Goal: Task Accomplishment & Management: Manage account settings

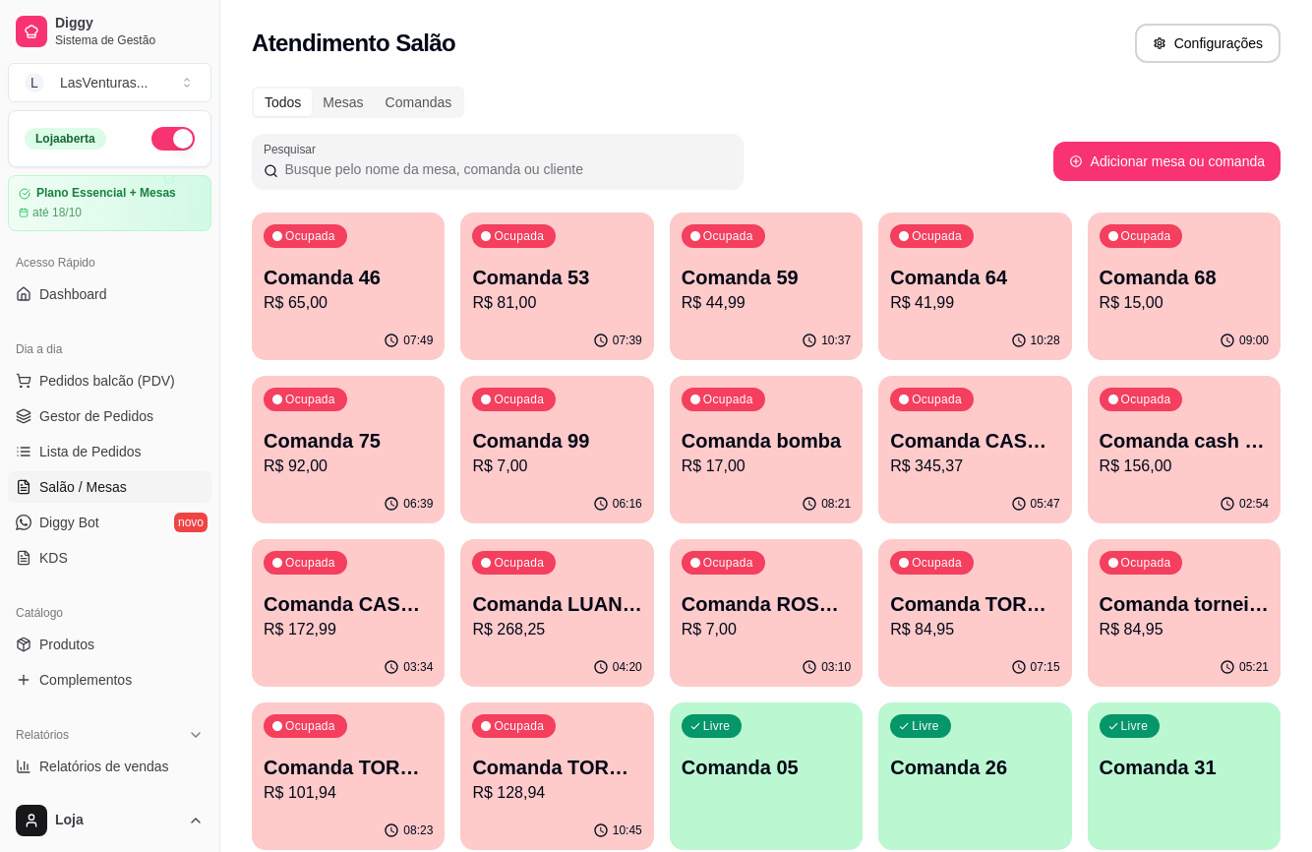
click at [406, 332] on p "07:49" at bounding box center [418, 340] width 30 height 16
click at [383, 291] on p "R$ 65,00" at bounding box center [348, 303] width 169 height 24
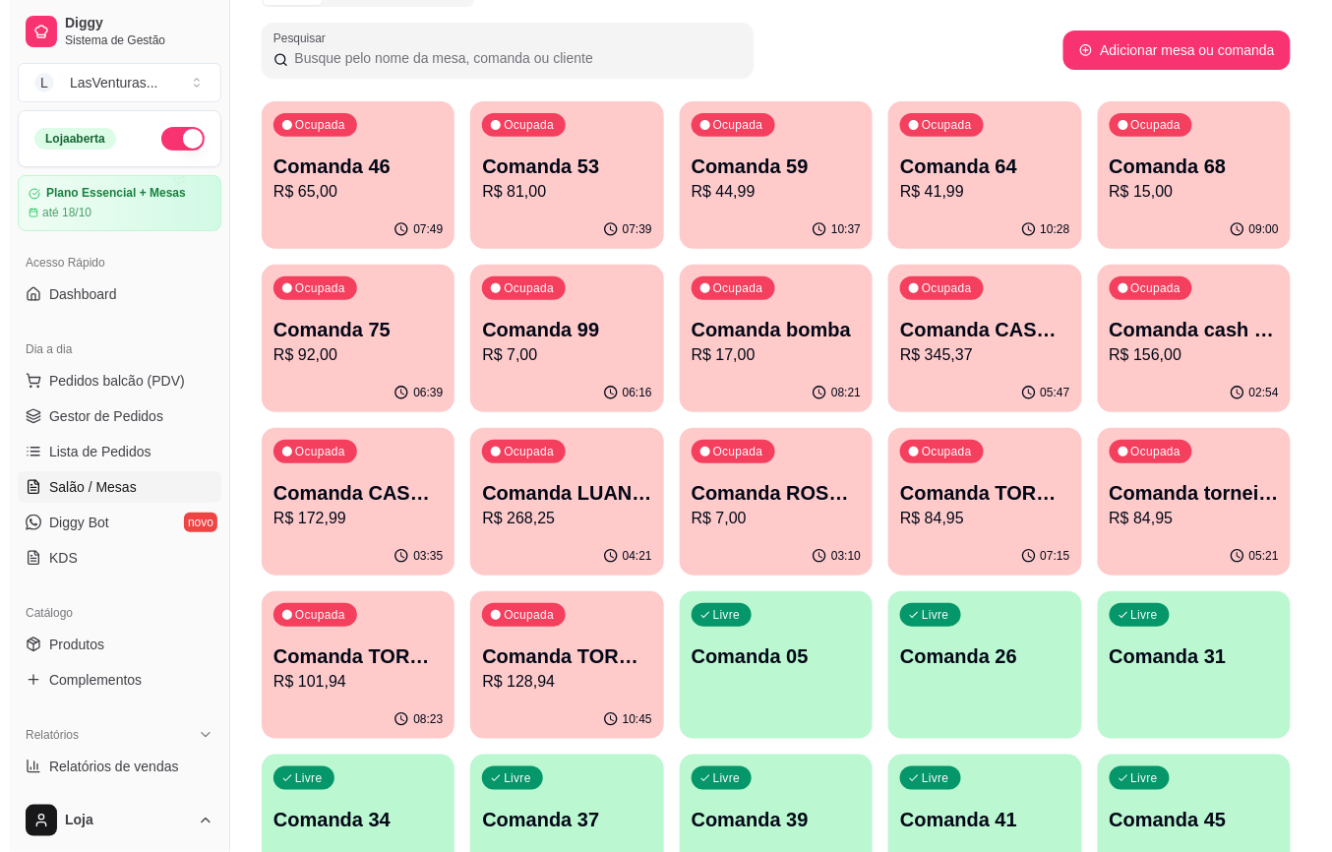
scroll to position [131, 0]
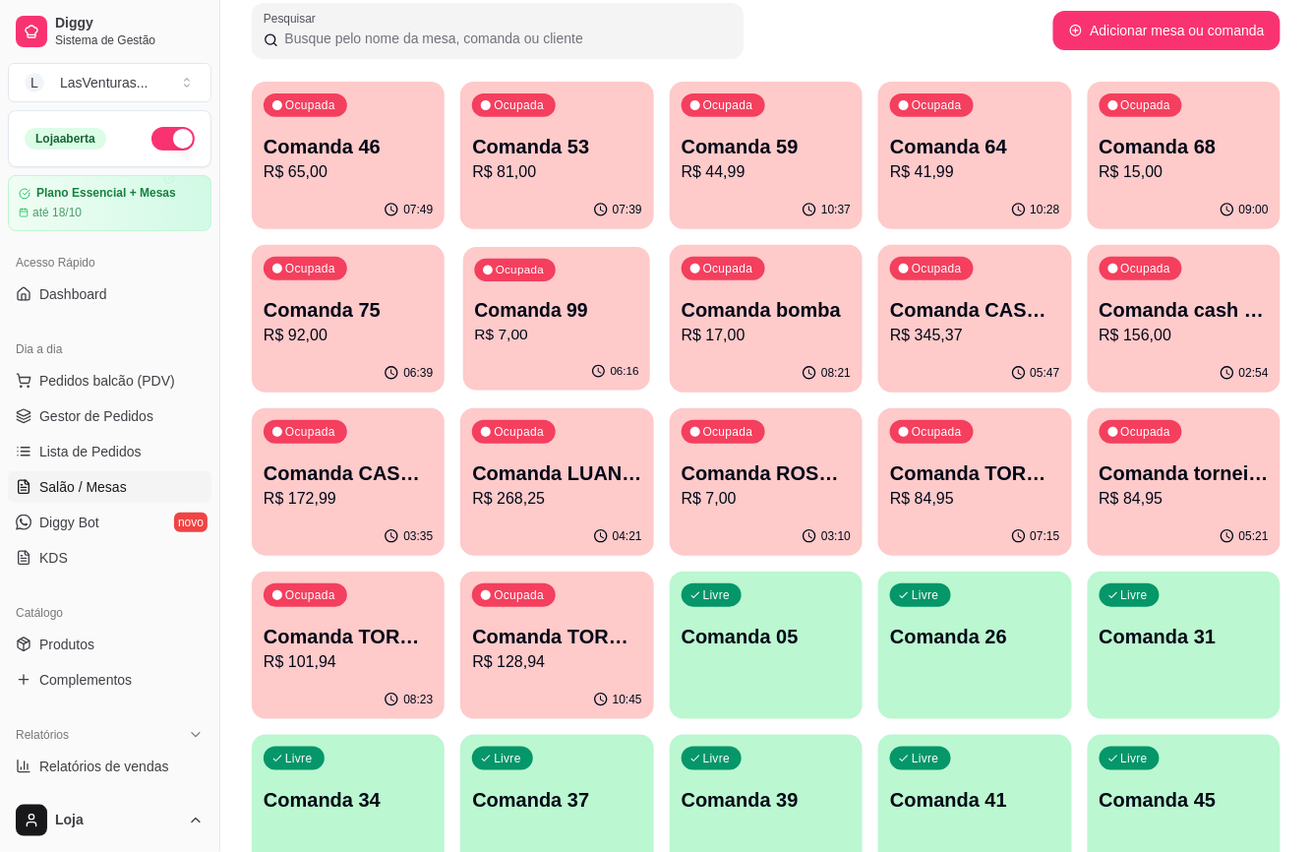
click at [583, 344] on p "R$ 7,00" at bounding box center [557, 335] width 164 height 23
click at [771, 340] on p "R$ 17,00" at bounding box center [766, 336] width 169 height 24
click at [907, 482] on p "Comanda TORNEIO 08/09" at bounding box center [975, 473] width 164 height 27
click at [1158, 472] on p "Comanda torneio 15/09" at bounding box center [1184, 473] width 169 height 28
click at [363, 678] on div "Ocupada Comanda TORNEIO [DATE] R$ 101,94" at bounding box center [348, 626] width 193 height 109
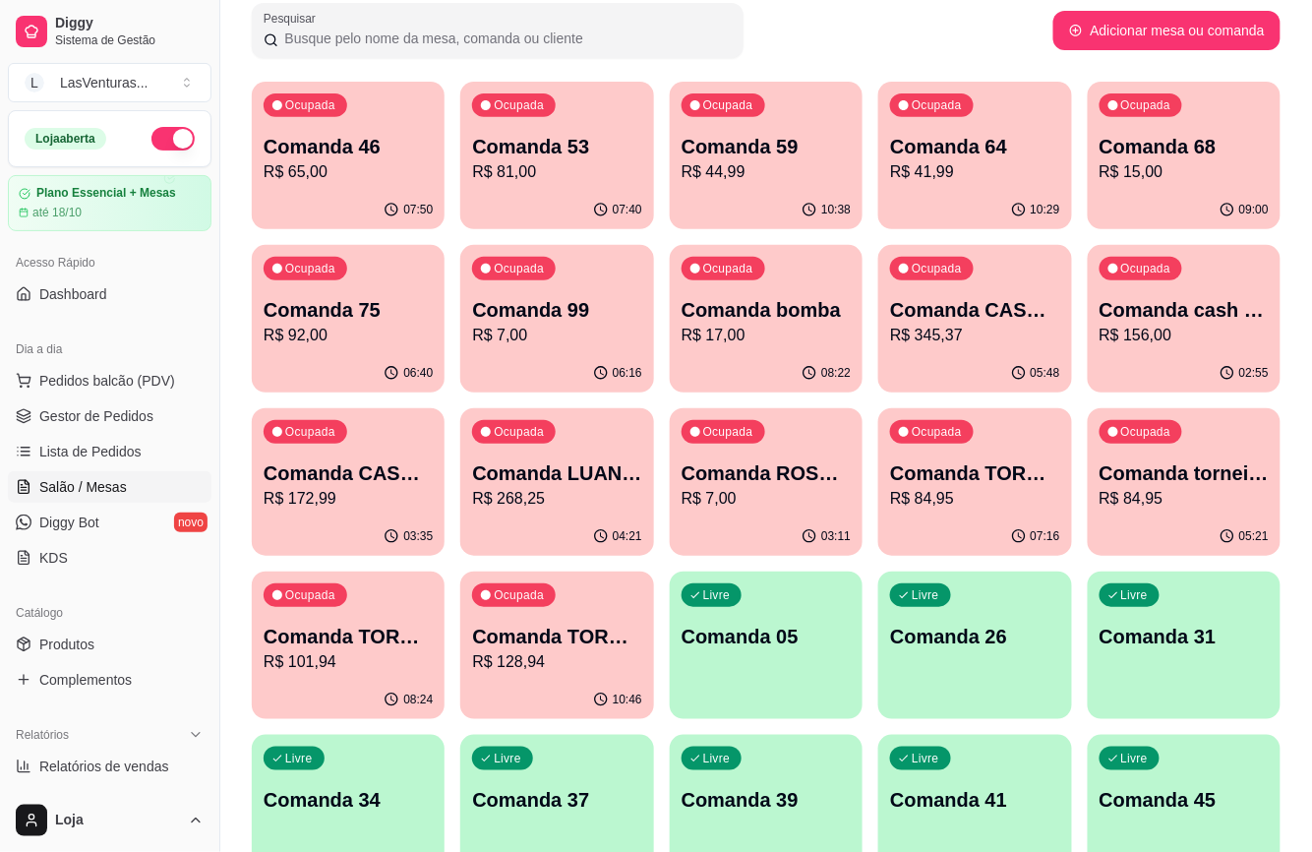
click at [548, 651] on p "R$ 128,94" at bounding box center [556, 662] width 169 height 24
click at [936, 358] on div "05:48" at bounding box center [974, 373] width 193 height 38
click at [832, 528] on p "03:11" at bounding box center [836, 536] width 30 height 16
click at [708, 167] on p "R$ 44,99" at bounding box center [766, 172] width 169 height 24
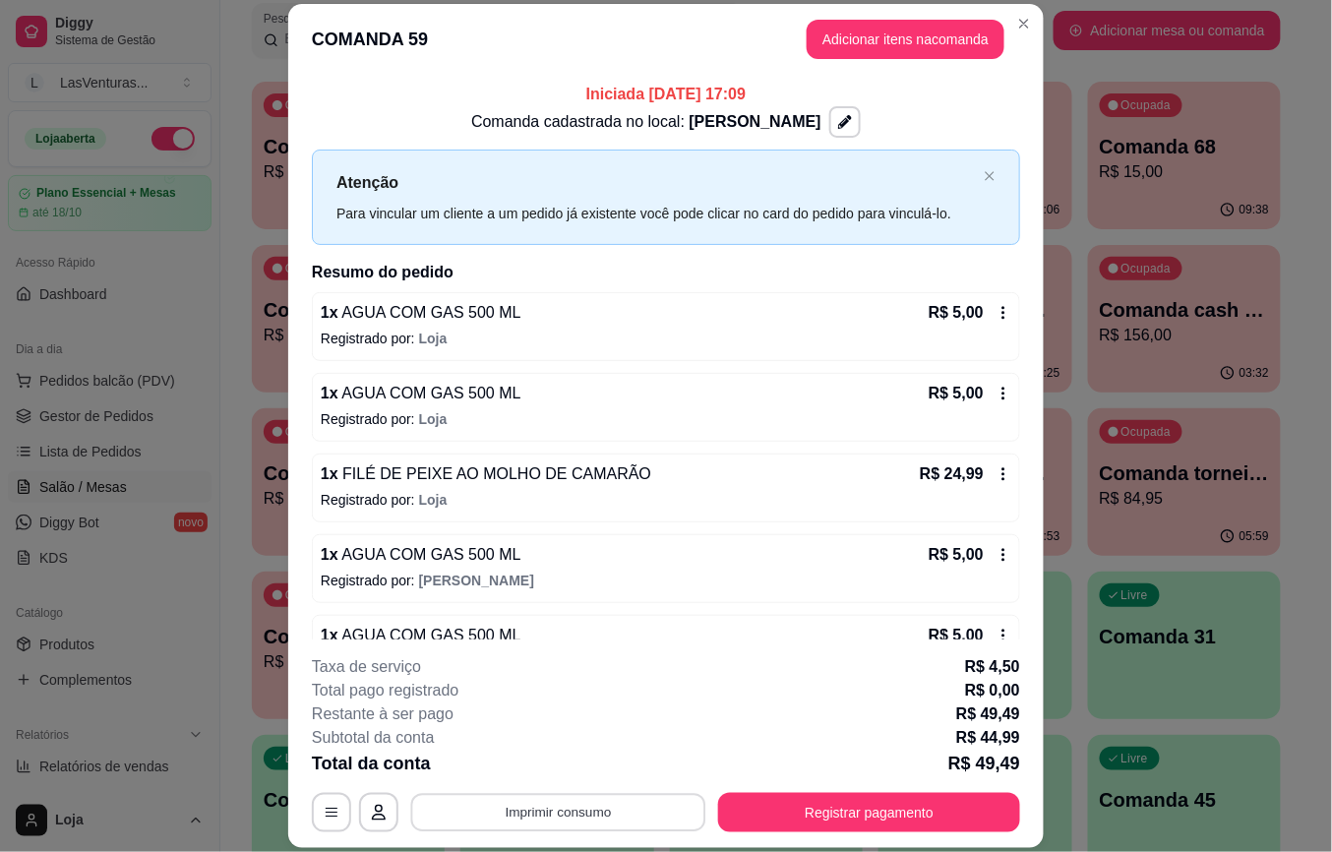
click at [633, 805] on button "Imprimir consumo" at bounding box center [558, 812] width 295 height 38
click at [541, 765] on button "IMPRESSORA" at bounding box center [555, 768] width 143 height 31
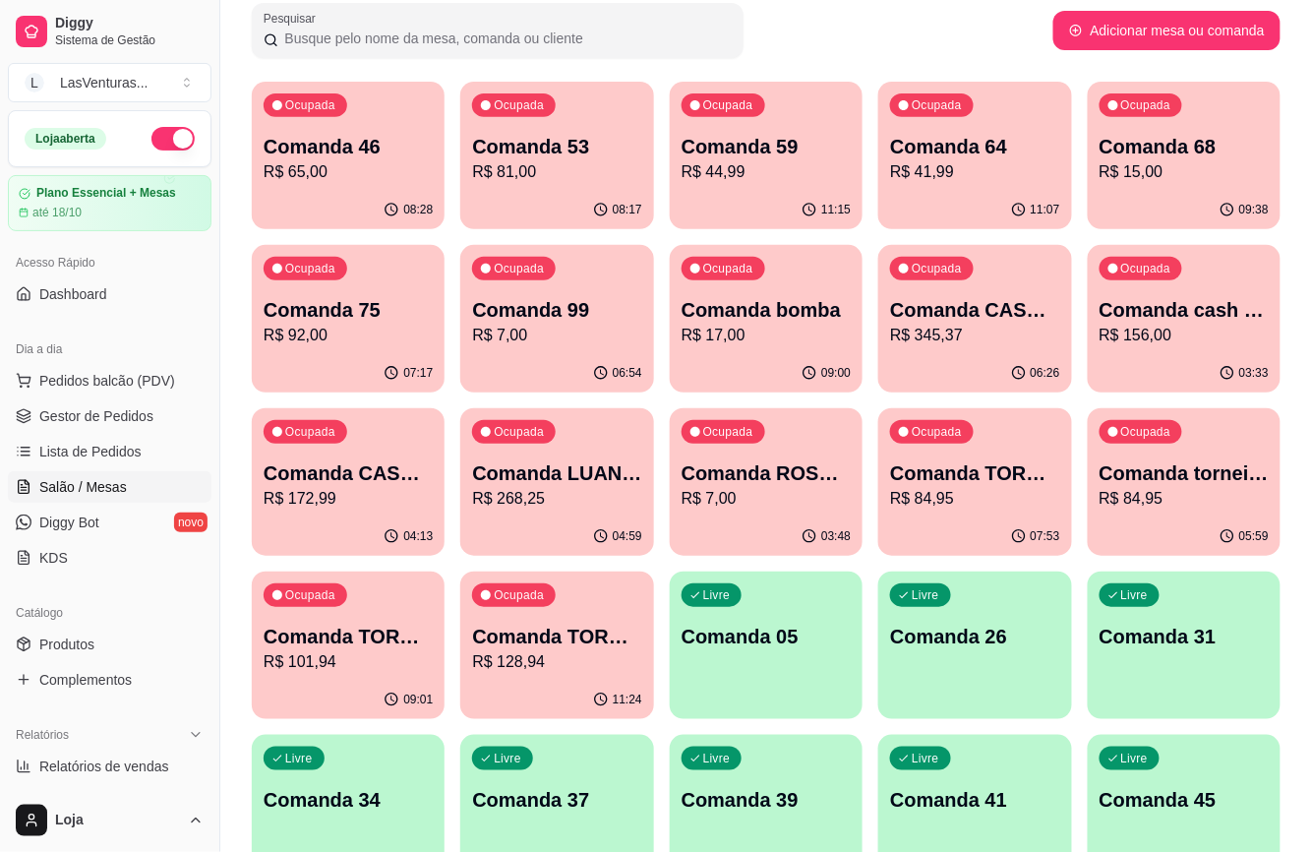
click at [378, 178] on p "R$ 65,00" at bounding box center [348, 172] width 169 height 24
click at [796, 187] on div "Ocupada Comanda 59 R$ 44,99" at bounding box center [766, 136] width 193 height 109
click at [537, 190] on button "Ocupada Comanda 53 R$ 81,00 08:17" at bounding box center [556, 156] width 193 height 148
click at [931, 135] on p "Comanda 64" at bounding box center [974, 147] width 169 height 28
click at [596, 170] on p "R$ 81,00" at bounding box center [556, 172] width 169 height 24
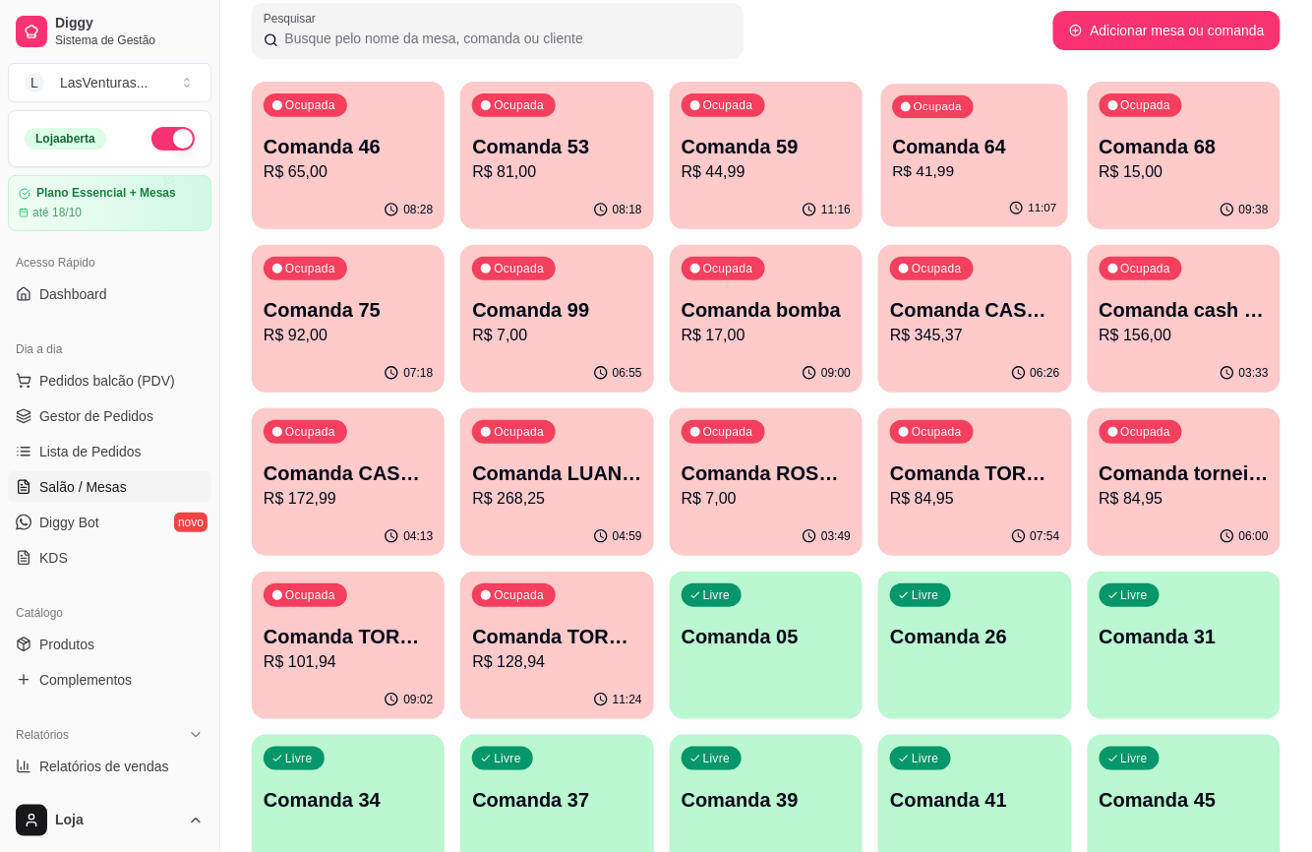
click at [956, 163] on p "R$ 41,99" at bounding box center [975, 171] width 164 height 23
click at [775, 140] on p "Comanda 59" at bounding box center [766, 147] width 169 height 28
click at [902, 139] on p "Comanda 64" at bounding box center [974, 147] width 169 height 28
click at [1131, 151] on p "Comanda 68" at bounding box center [1184, 147] width 169 height 28
click at [403, 321] on p "Comanda 75" at bounding box center [348, 310] width 169 height 28
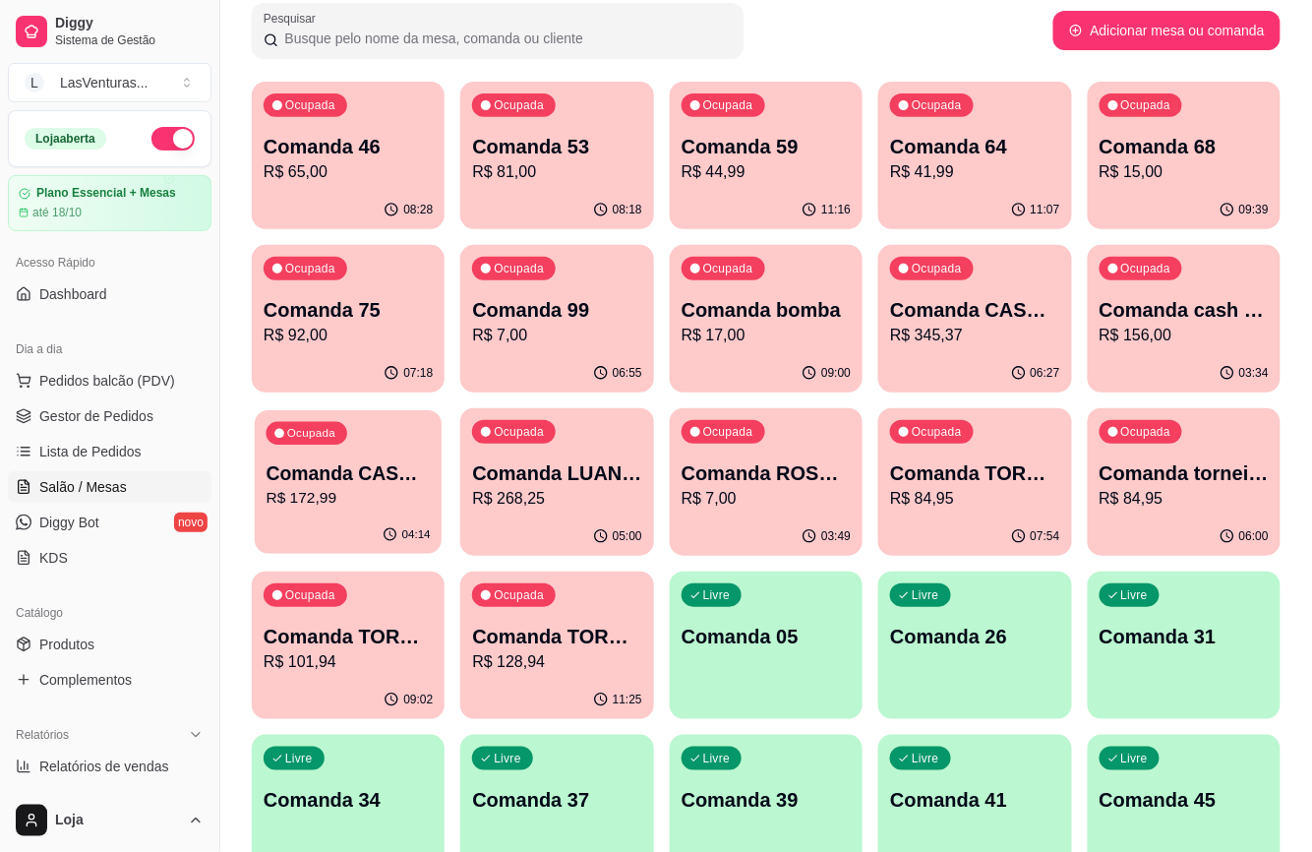
click at [358, 481] on p "Comanda CASH 26/08" at bounding box center [349, 473] width 164 height 27
click at [319, 336] on p "R$ 92,00" at bounding box center [348, 336] width 169 height 24
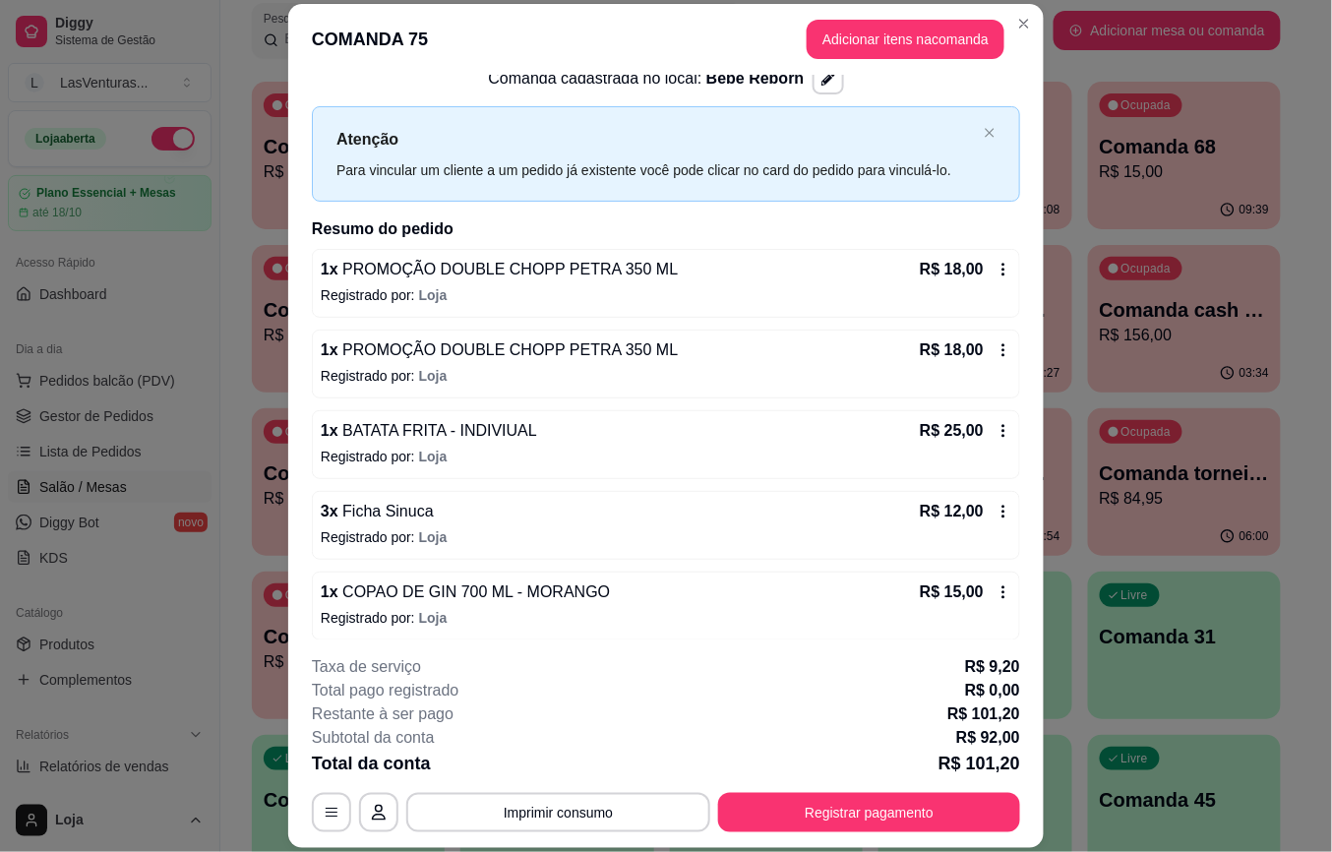
scroll to position [0, 0]
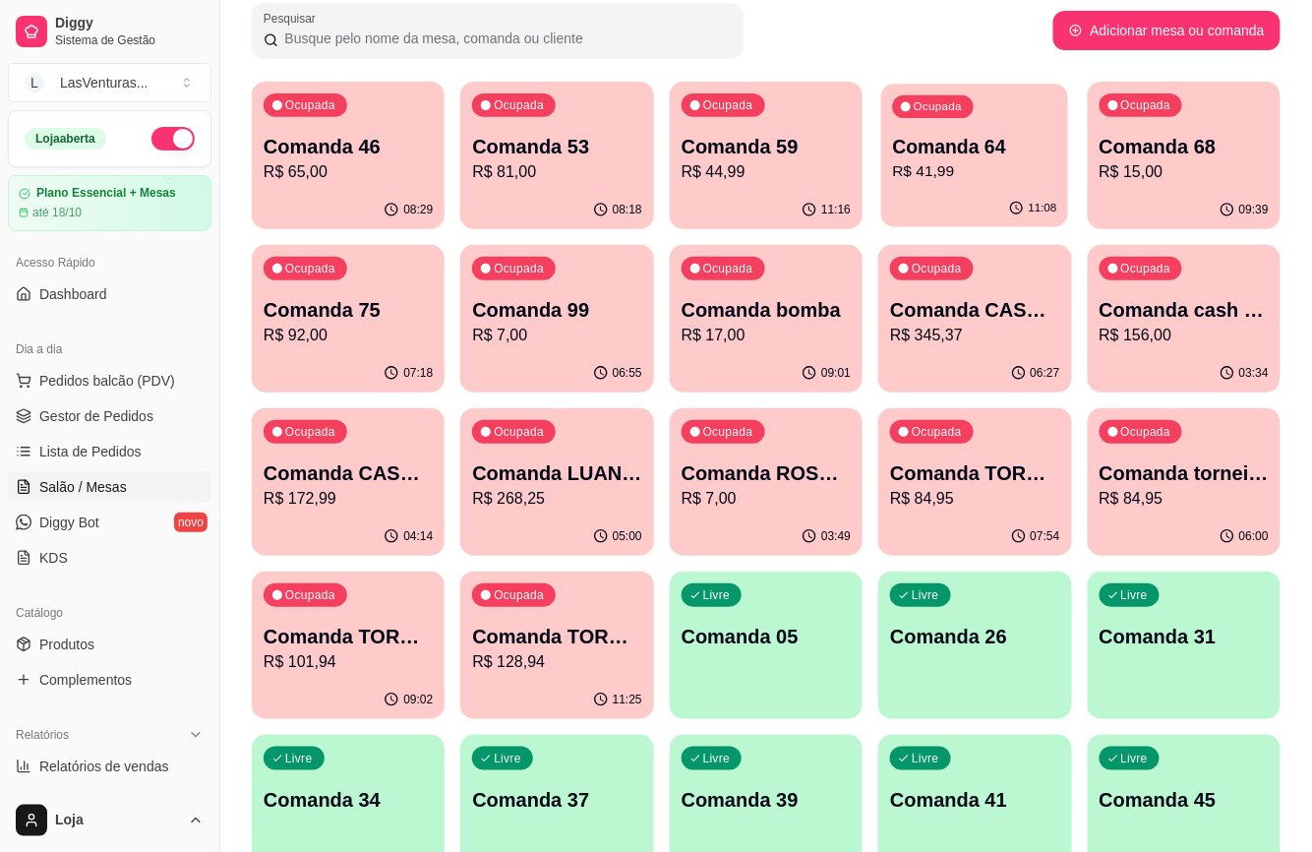
click at [976, 130] on div "Ocupada Comanda 64 R$ 41,99" at bounding box center [975, 137] width 188 height 106
click at [1153, 328] on p "R$ 156,00" at bounding box center [1184, 336] width 169 height 24
click at [949, 308] on p "Comanda CASH 08/09" at bounding box center [974, 310] width 169 height 28
click at [1169, 336] on p "R$ 156,00" at bounding box center [1184, 336] width 169 height 24
click at [388, 498] on p "R$ 172,99" at bounding box center [348, 499] width 169 height 24
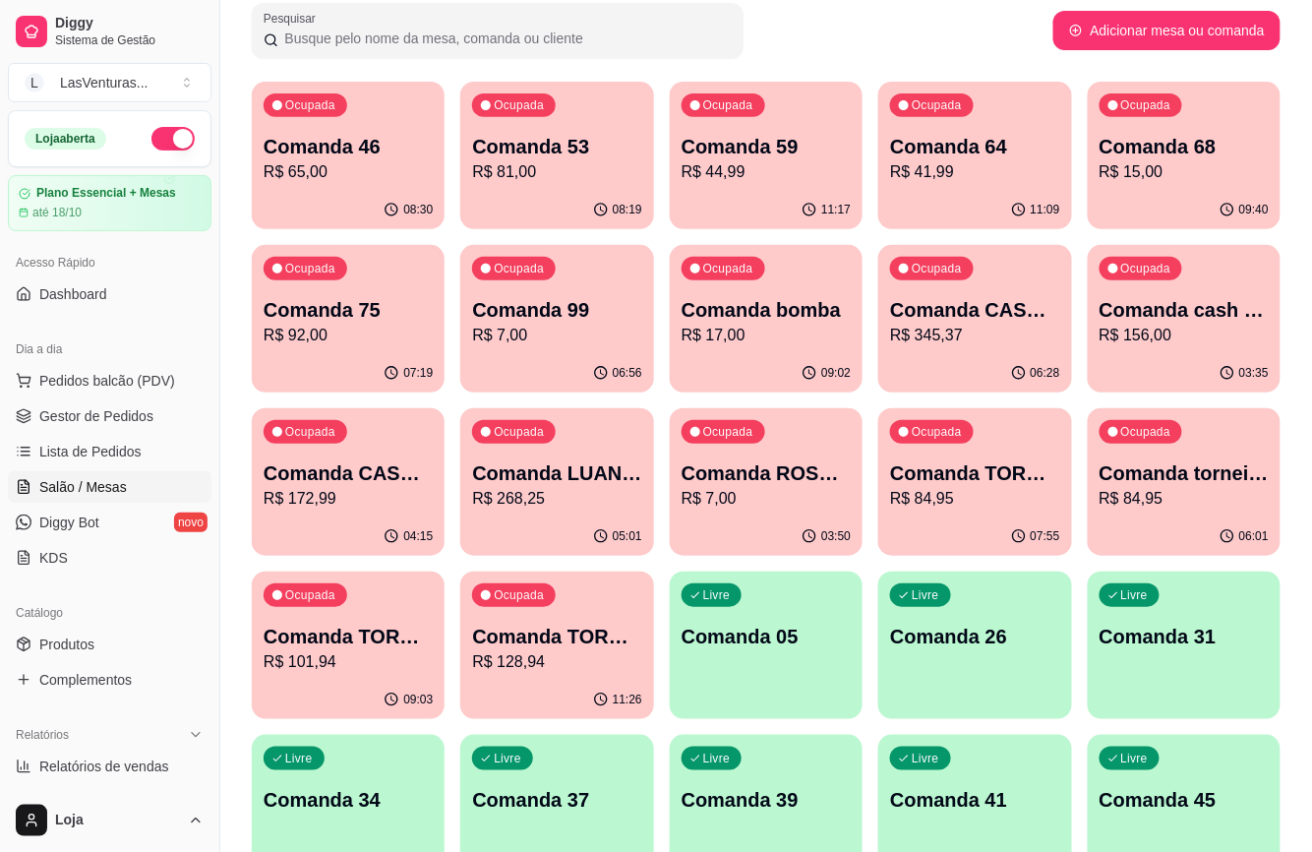
click at [508, 488] on p "R$ 268,25" at bounding box center [556, 499] width 169 height 24
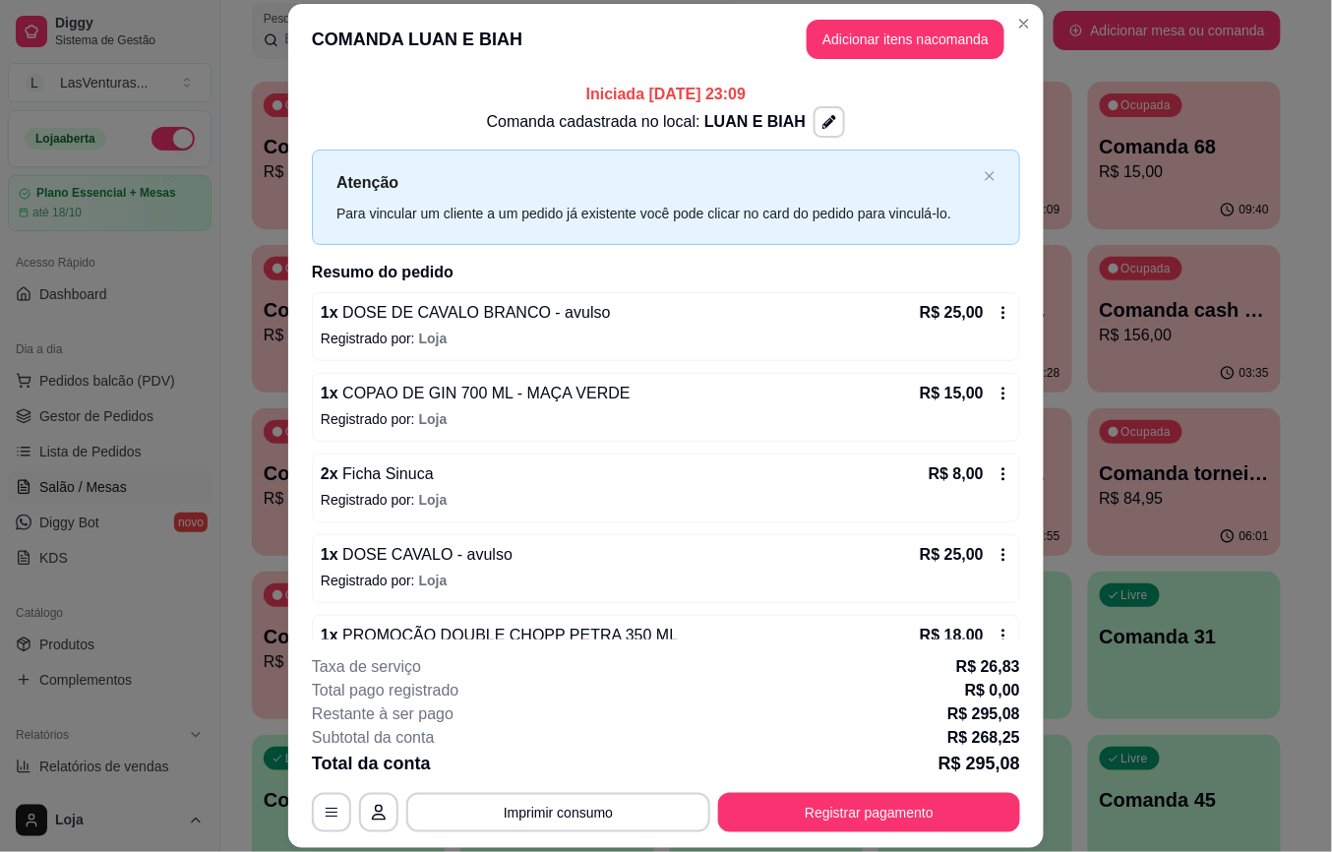
click at [995, 474] on icon at bounding box center [1003, 474] width 16 height 16
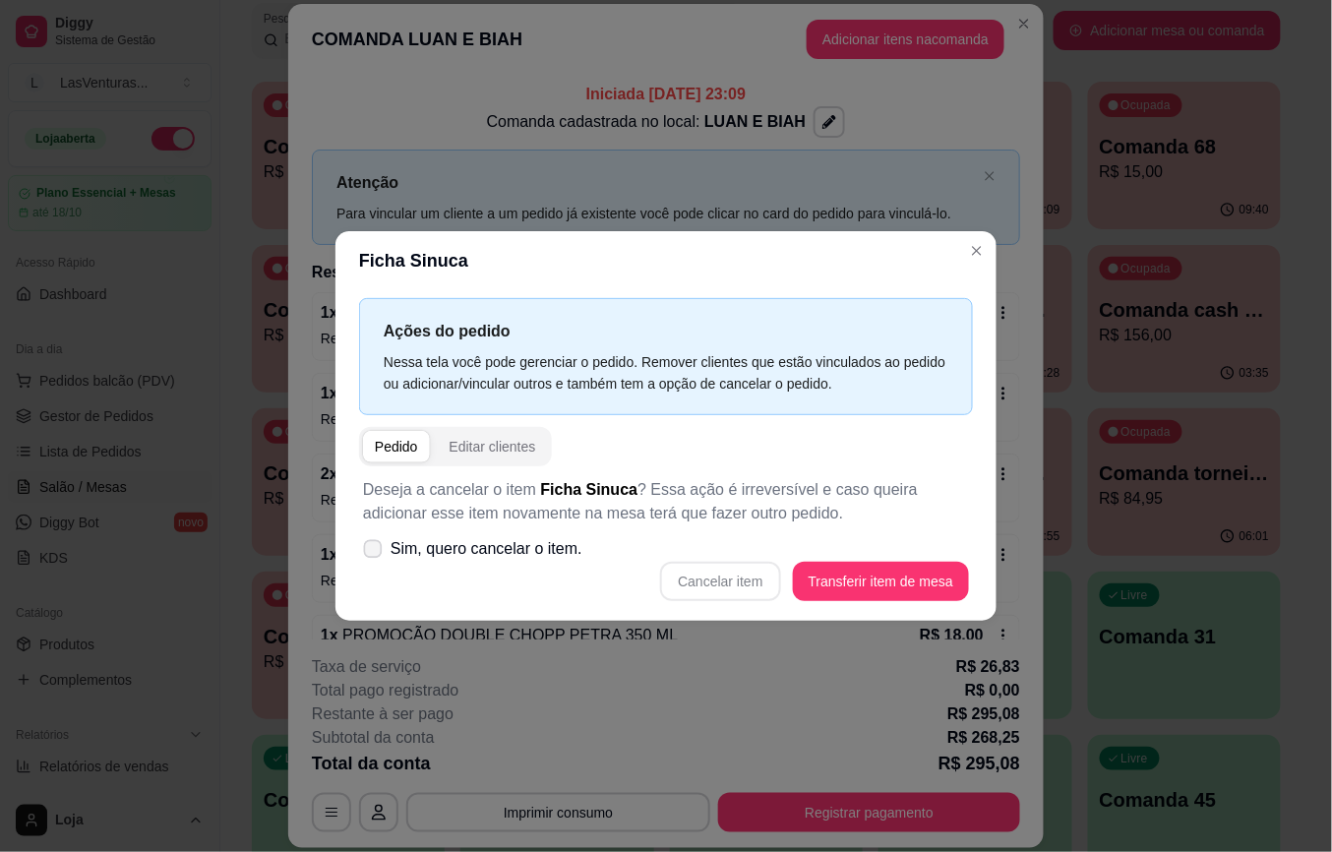
click at [367, 552] on icon at bounding box center [372, 548] width 15 height 11
click at [367, 553] on input "Sim, quero cancelar o item." at bounding box center [368, 559] width 13 height 13
checkbox input "true"
click at [737, 588] on button "Cancelar item" at bounding box center [720, 581] width 120 height 39
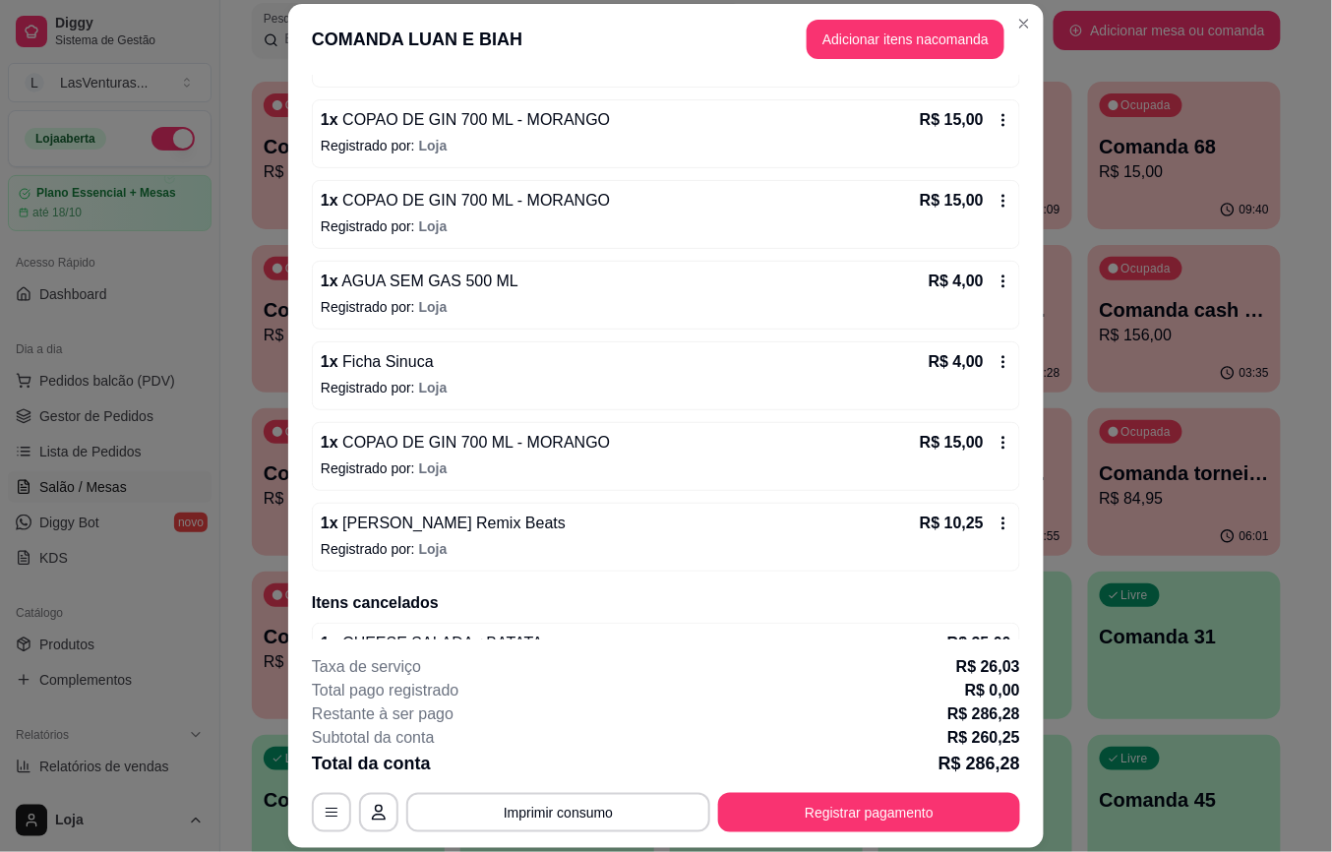
scroll to position [1442, 0]
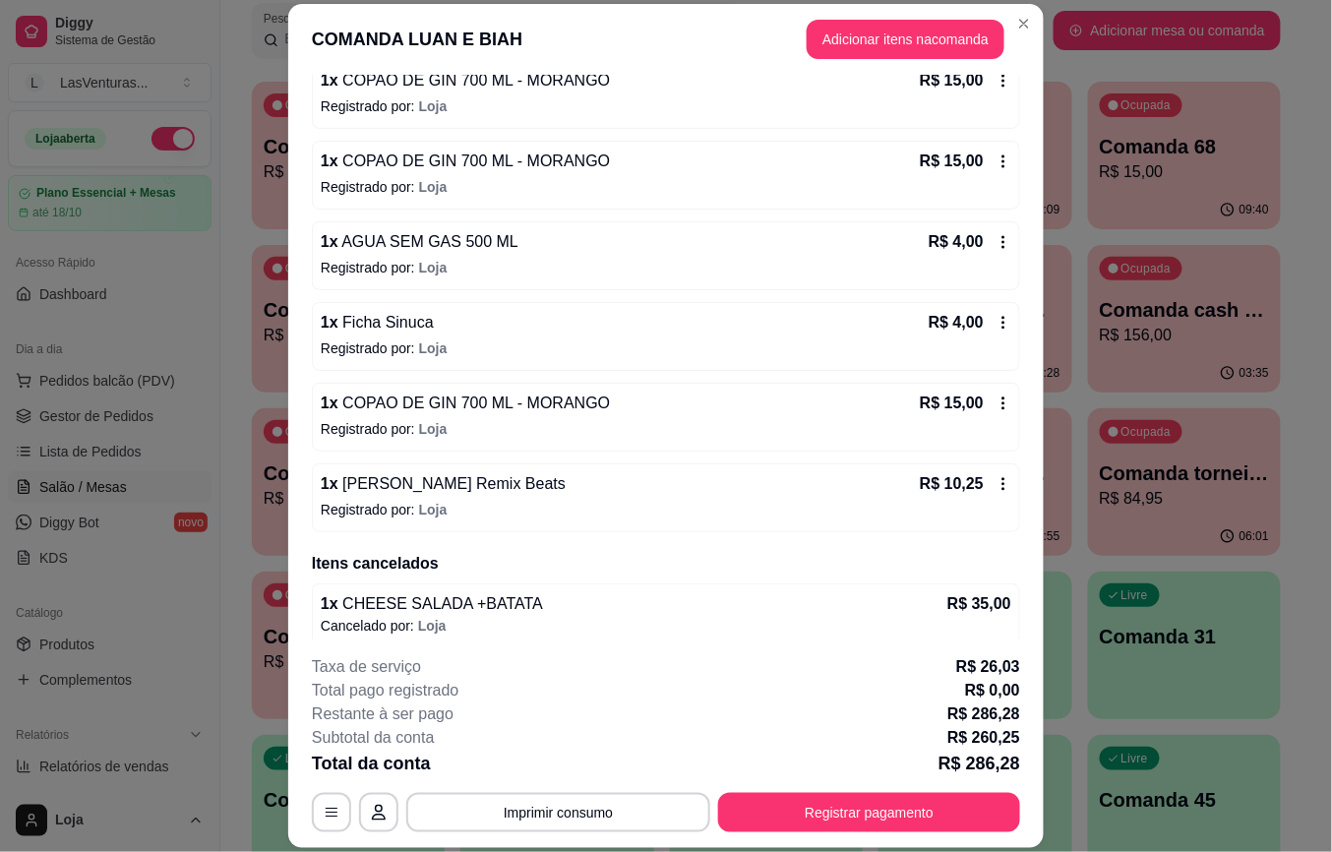
click at [995, 331] on icon at bounding box center [1003, 323] width 16 height 16
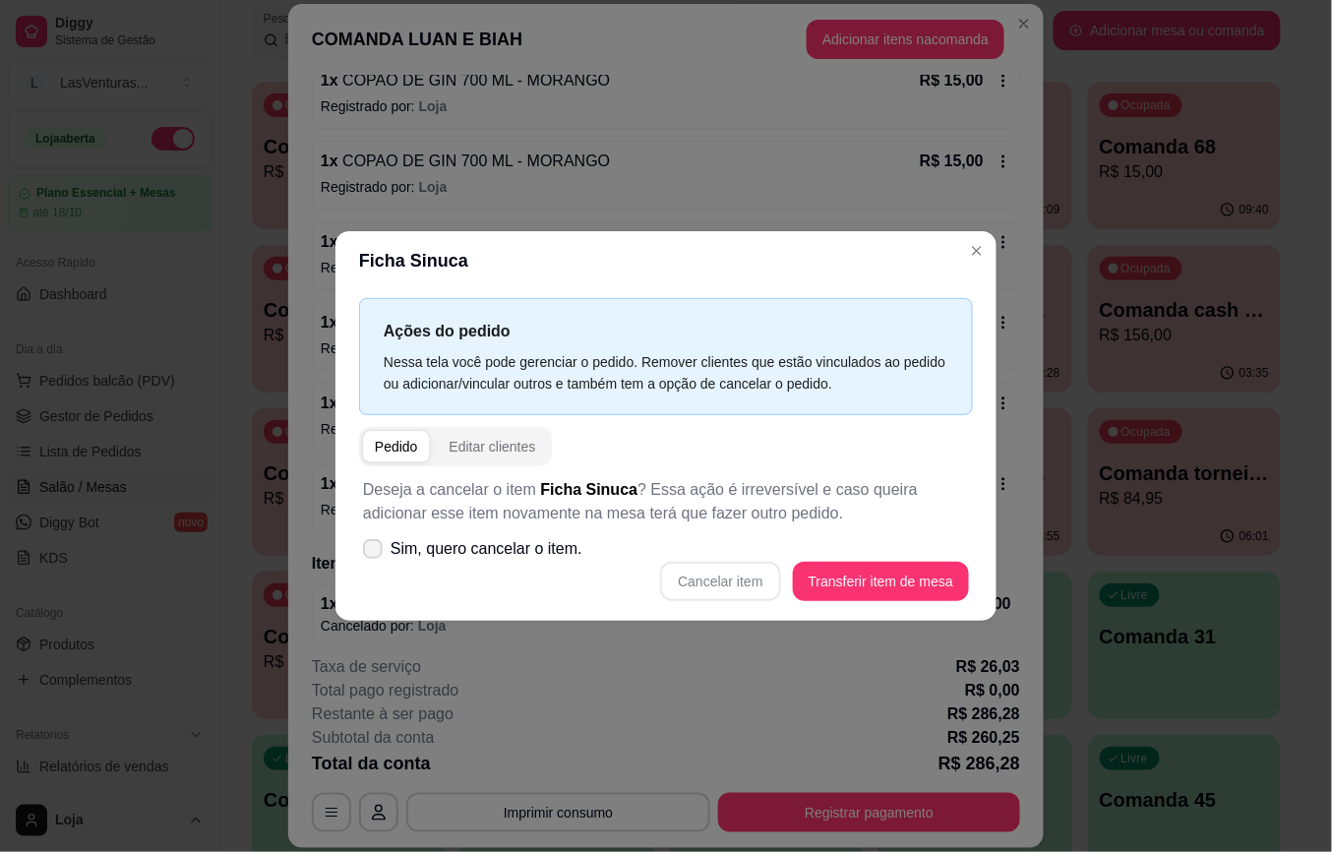
click at [370, 545] on icon at bounding box center [373, 549] width 16 height 12
click at [370, 553] on input "Sim, quero cancelar o item." at bounding box center [368, 559] width 13 height 13
checkbox input "true"
click at [708, 571] on button "Cancelar item" at bounding box center [720, 581] width 120 height 39
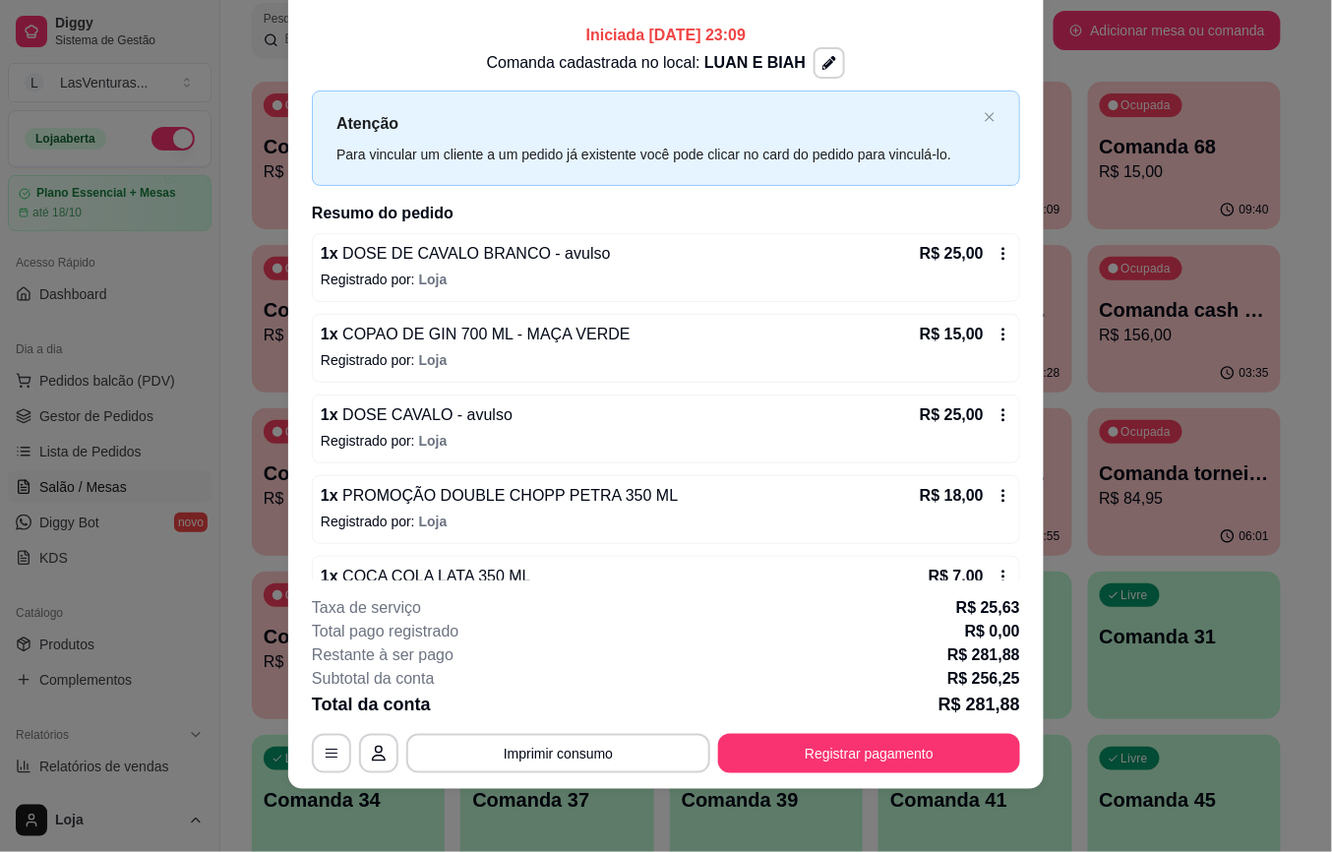
scroll to position [0, 0]
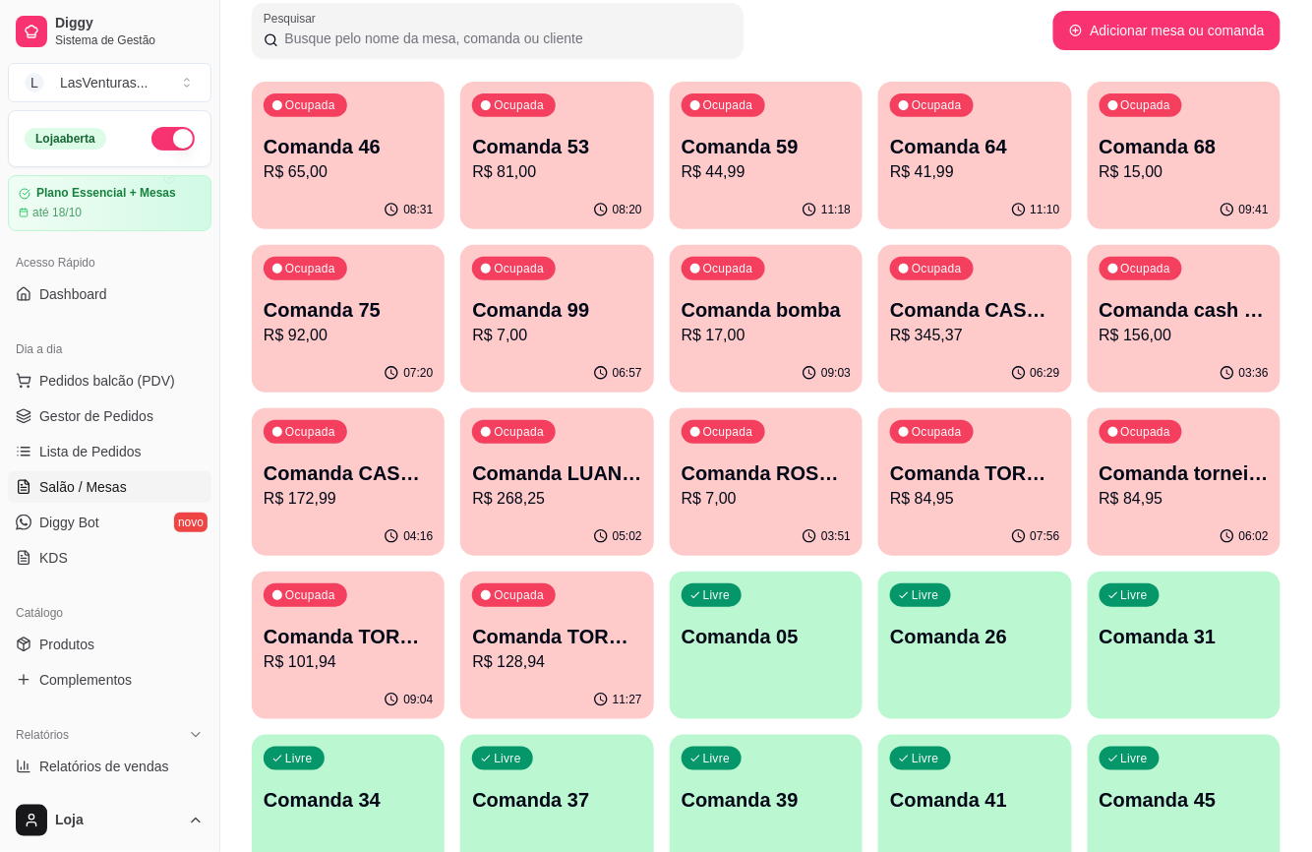
click at [903, 521] on div "07:56" at bounding box center [974, 536] width 193 height 38
click at [1167, 445] on div "Ocupada Comanda torneio 15/09 R$ 84,95" at bounding box center [1184, 462] width 193 height 109
click at [388, 627] on p "Comanda TORNEIO [DATE]" at bounding box center [348, 637] width 169 height 28
click at [543, 675] on div "Ocupada Comanda TORNEIO 21/09 R$ 128,94" at bounding box center [556, 626] width 193 height 109
click at [414, 175] on p "R$ 65,00" at bounding box center [348, 172] width 169 height 24
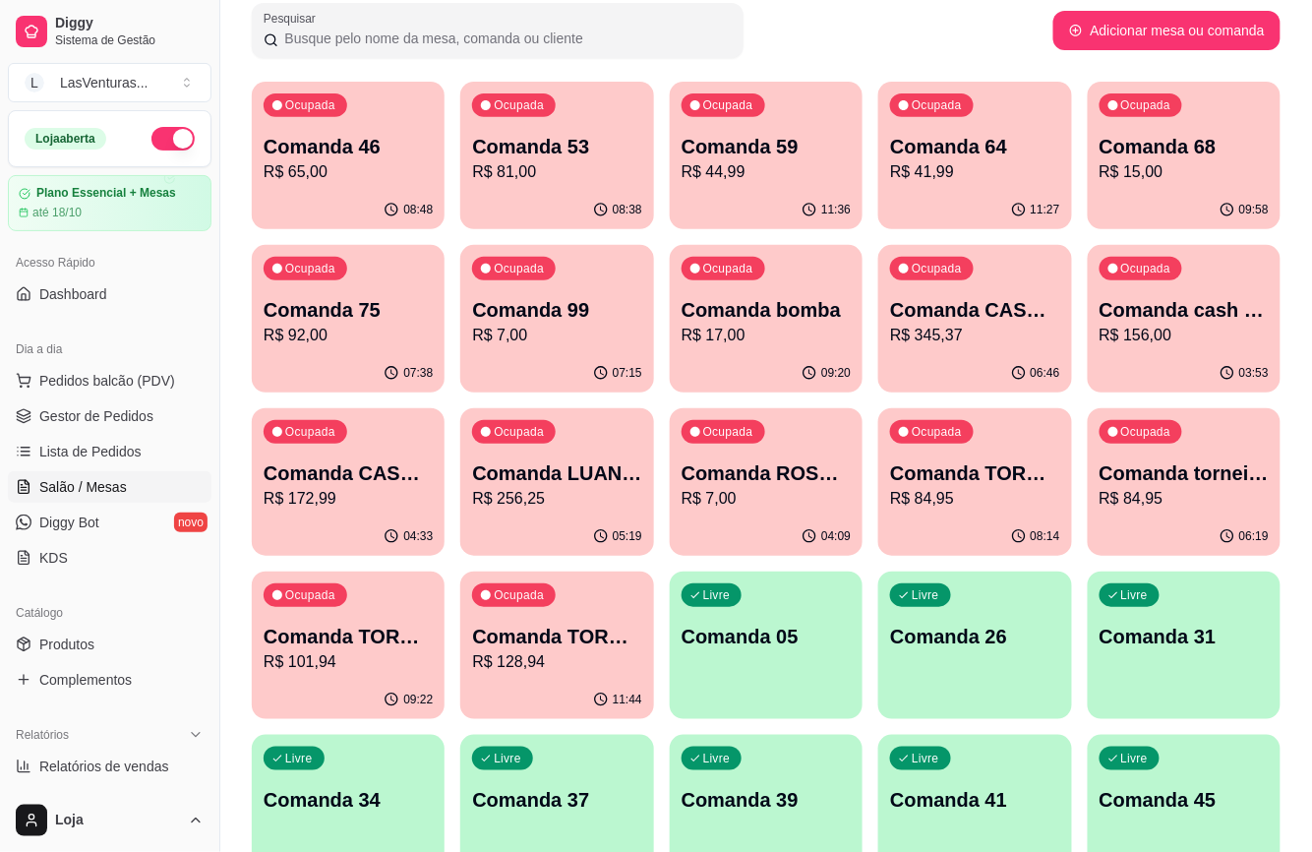
click at [567, 202] on div "08:38" at bounding box center [556, 210] width 193 height 38
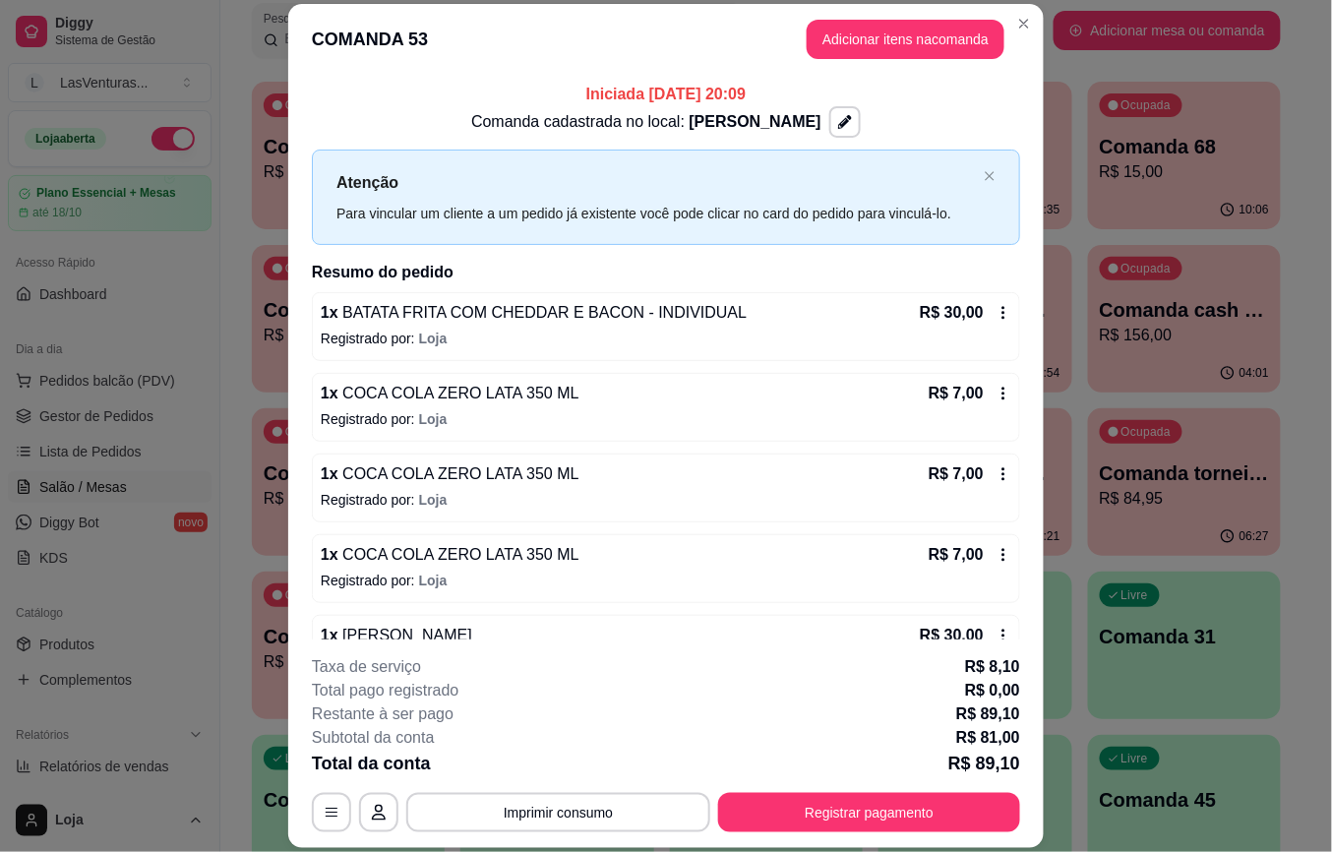
scroll to position [1, 0]
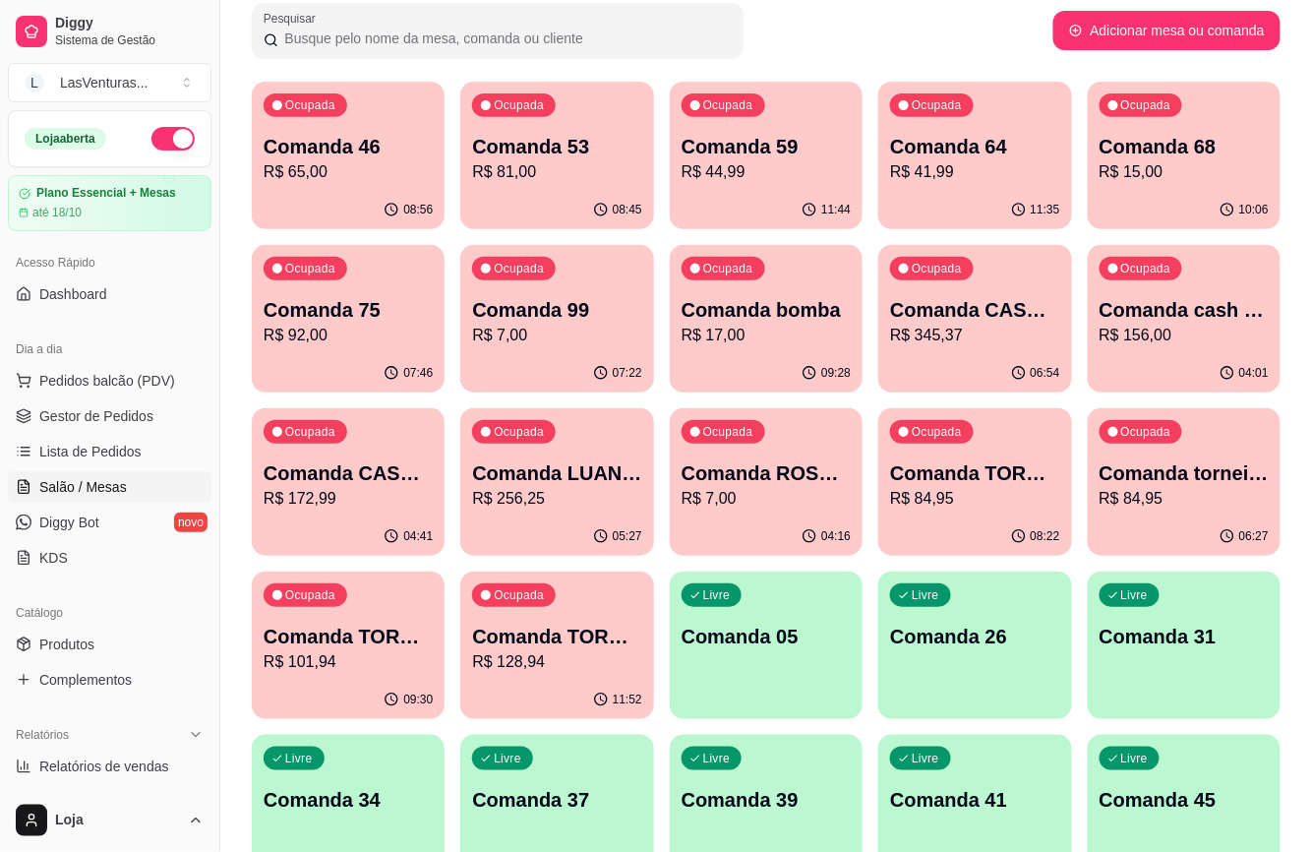
click at [890, 160] on p "R$ 41,99" at bounding box center [974, 172] width 169 height 24
click at [594, 144] on p "Comanda 53" at bounding box center [557, 147] width 164 height 27
click at [1186, 162] on p "R$ 15,00" at bounding box center [1184, 171] width 164 height 23
click at [309, 283] on div "Ocupada Comanda 75 R$ 92,00" at bounding box center [348, 299] width 193 height 109
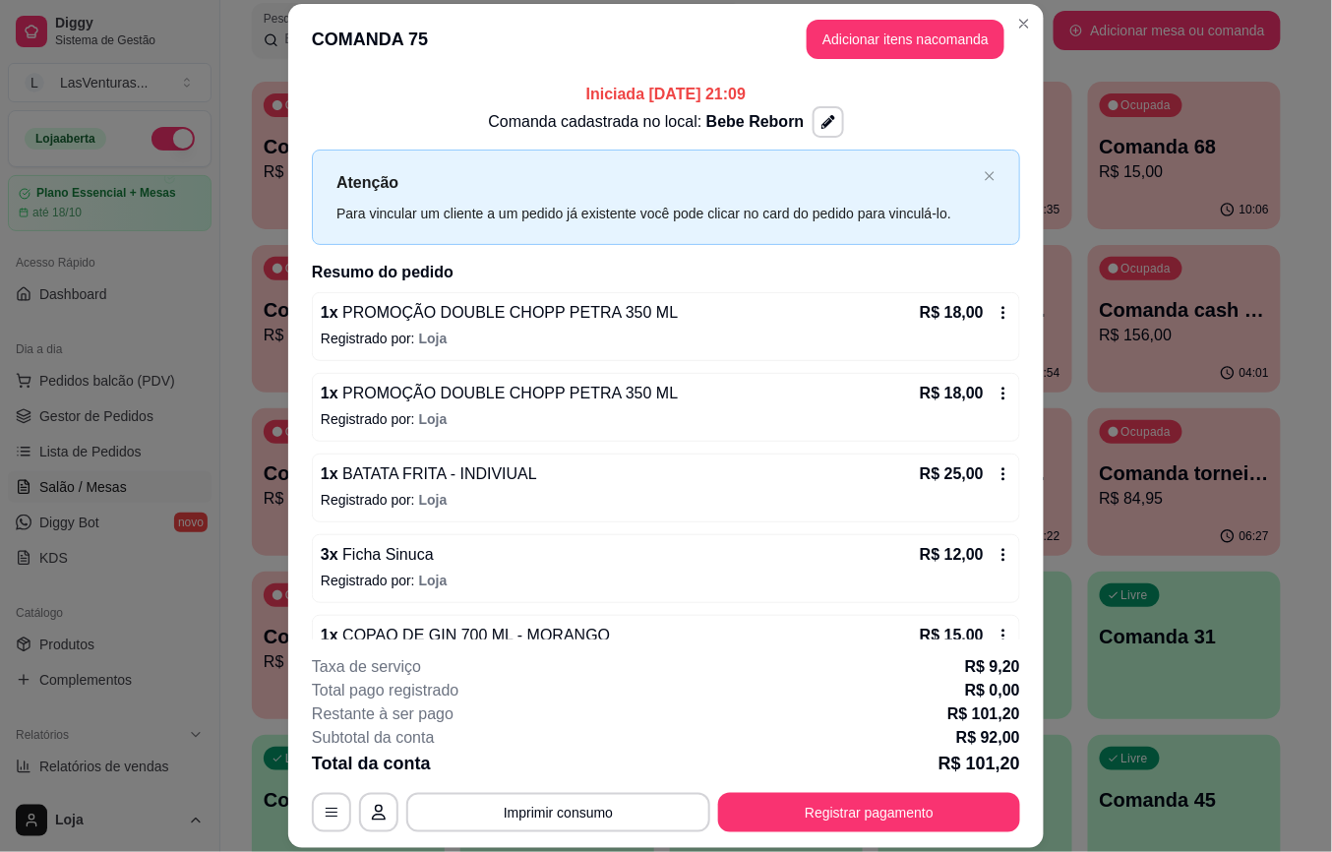
drag, startPoint x: 974, startPoint y: 740, endPoint x: 1005, endPoint y: 737, distance: 31.6
click at [1008, 752] on div "**********" at bounding box center [666, 743] width 708 height 177
click at [985, 748] on p "R$ 92,00" at bounding box center [988, 738] width 64 height 24
drag, startPoint x: 974, startPoint y: 734, endPoint x: 1005, endPoint y: 741, distance: 32.2
click at [1005, 741] on p "R$ 92,00" at bounding box center [988, 738] width 64 height 24
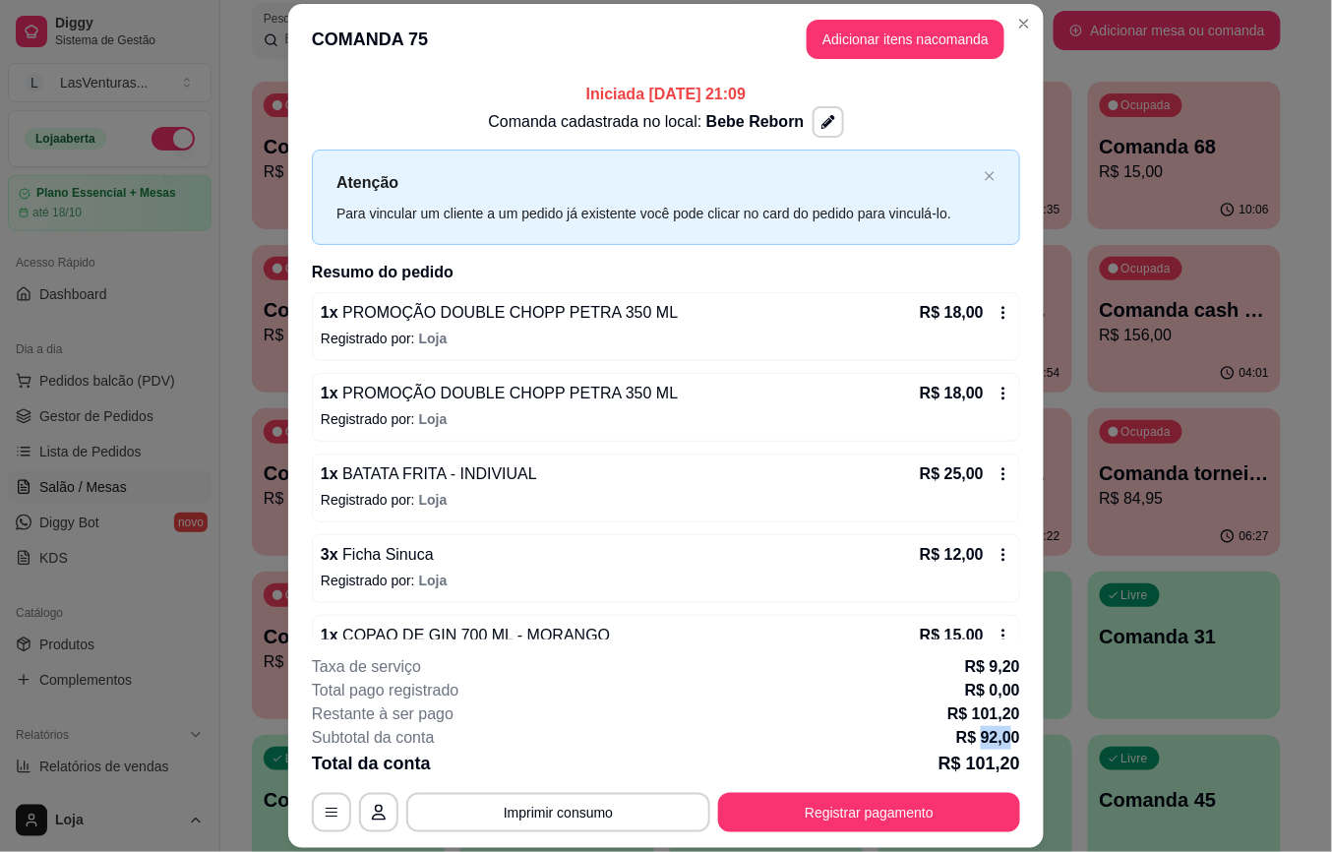
click at [1000, 746] on p "R$ 92,00" at bounding box center [988, 738] width 64 height 24
drag, startPoint x: 973, startPoint y: 742, endPoint x: 1005, endPoint y: 737, distance: 32.8
click at [1005, 737] on p "R$ 92,00" at bounding box center [988, 738] width 64 height 24
click at [1007, 738] on p "R$ 92,00" at bounding box center [988, 738] width 64 height 24
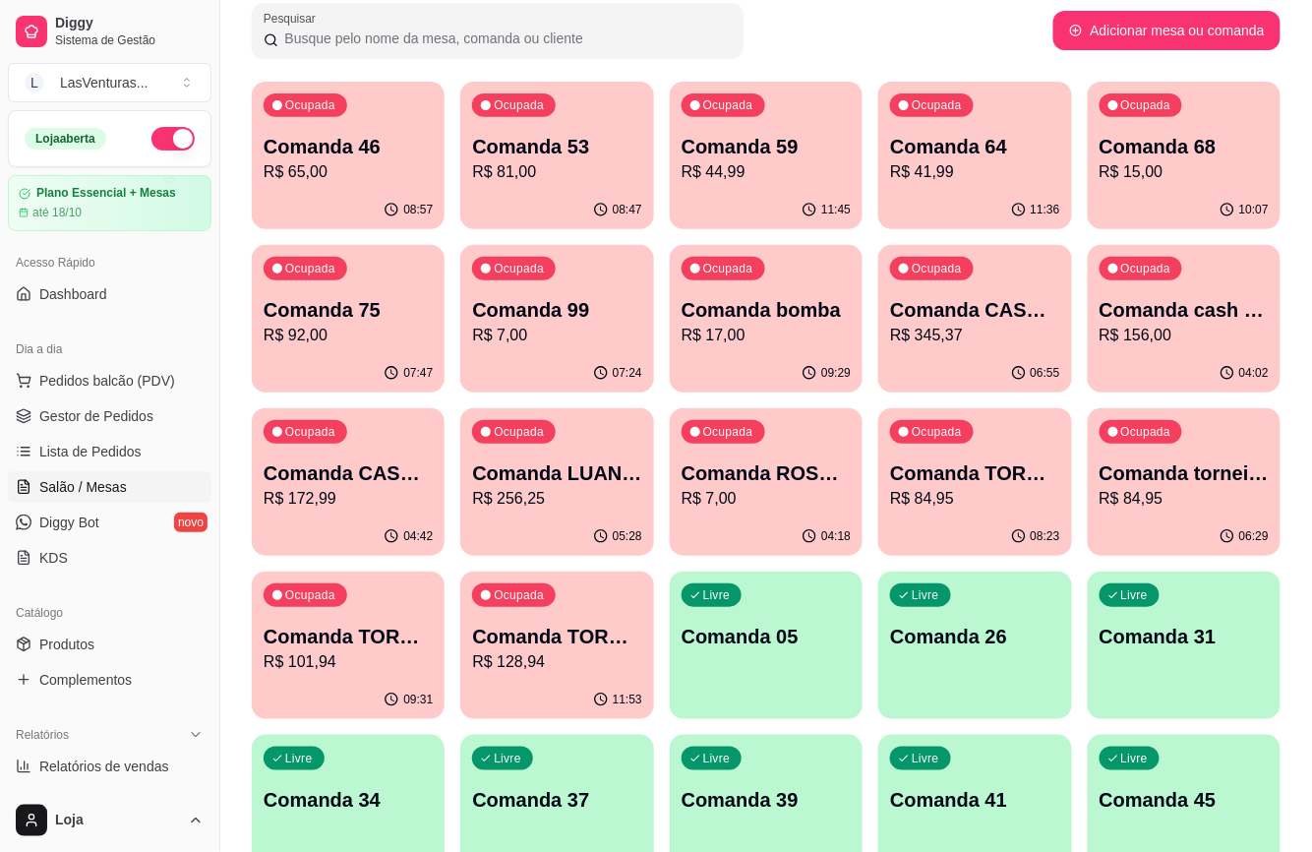
click at [1206, 181] on p "R$ 15,00" at bounding box center [1184, 172] width 169 height 24
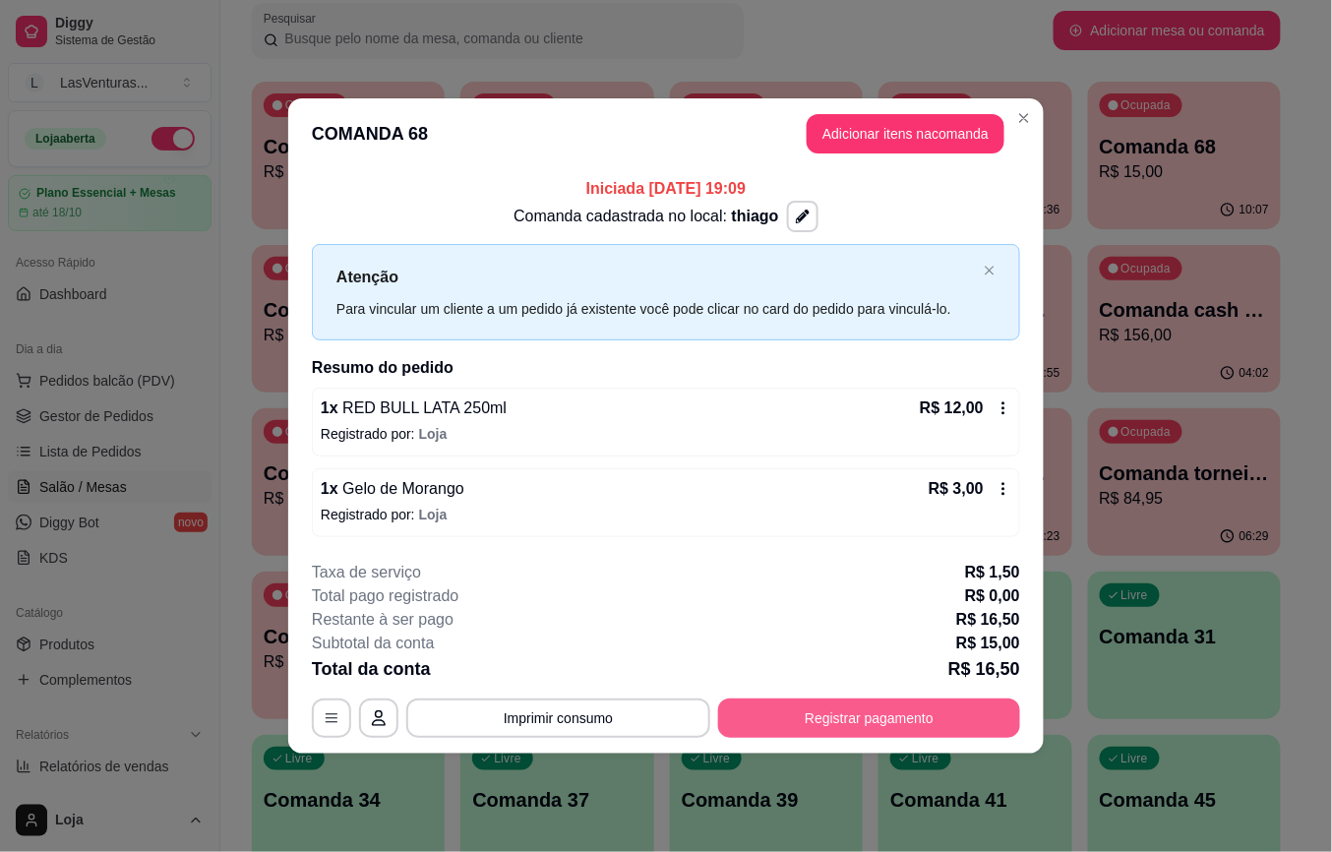
click at [864, 720] on button "Registrar pagamento" at bounding box center [869, 717] width 302 height 39
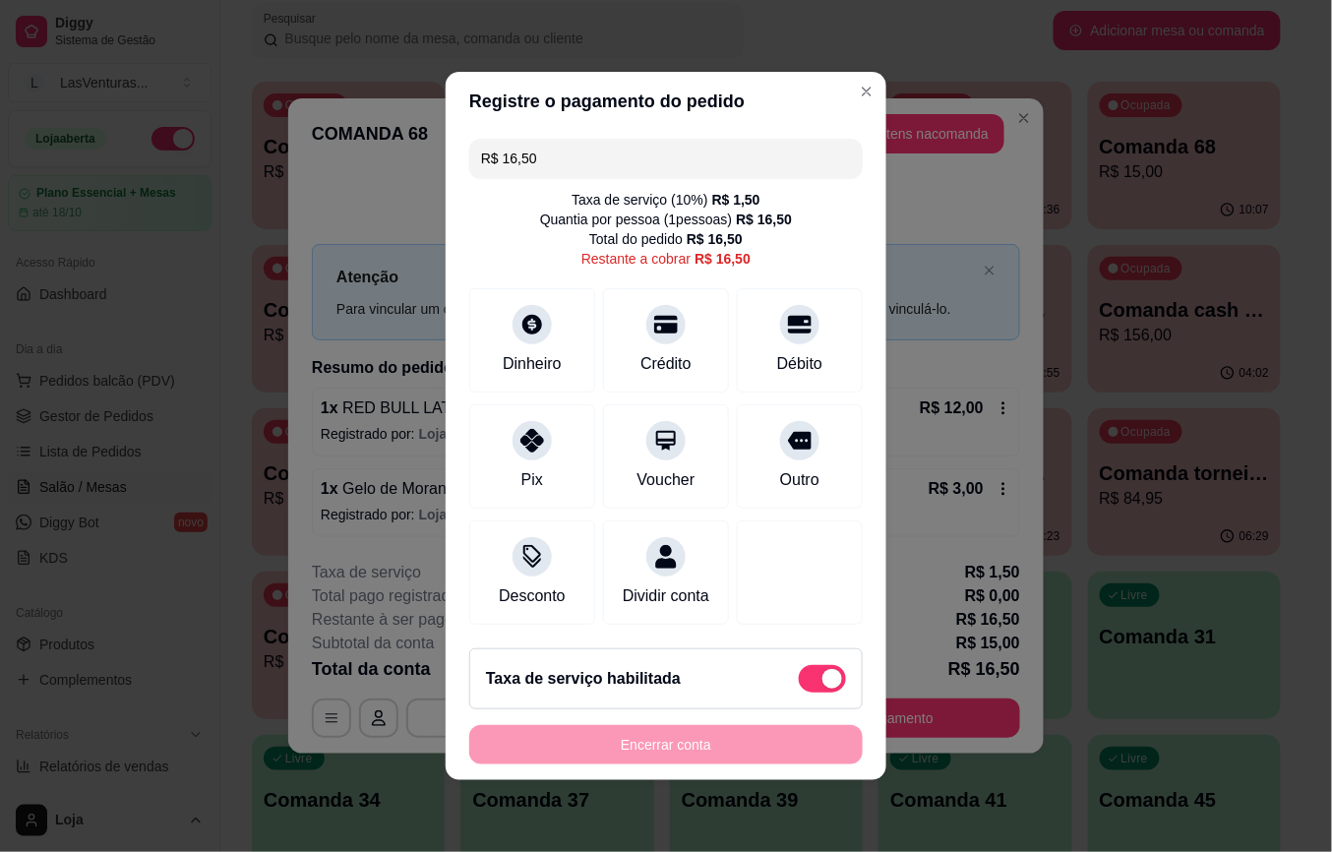
click at [446, 415] on div "R$ 16,50 Taxa de serviço ( 10 %) R$ 1,50 Quantia por pessoa ( 1 pessoas) R$ 16,…" at bounding box center [666, 382] width 441 height 502
click at [555, 439] on div "Pix" at bounding box center [532, 452] width 139 height 115
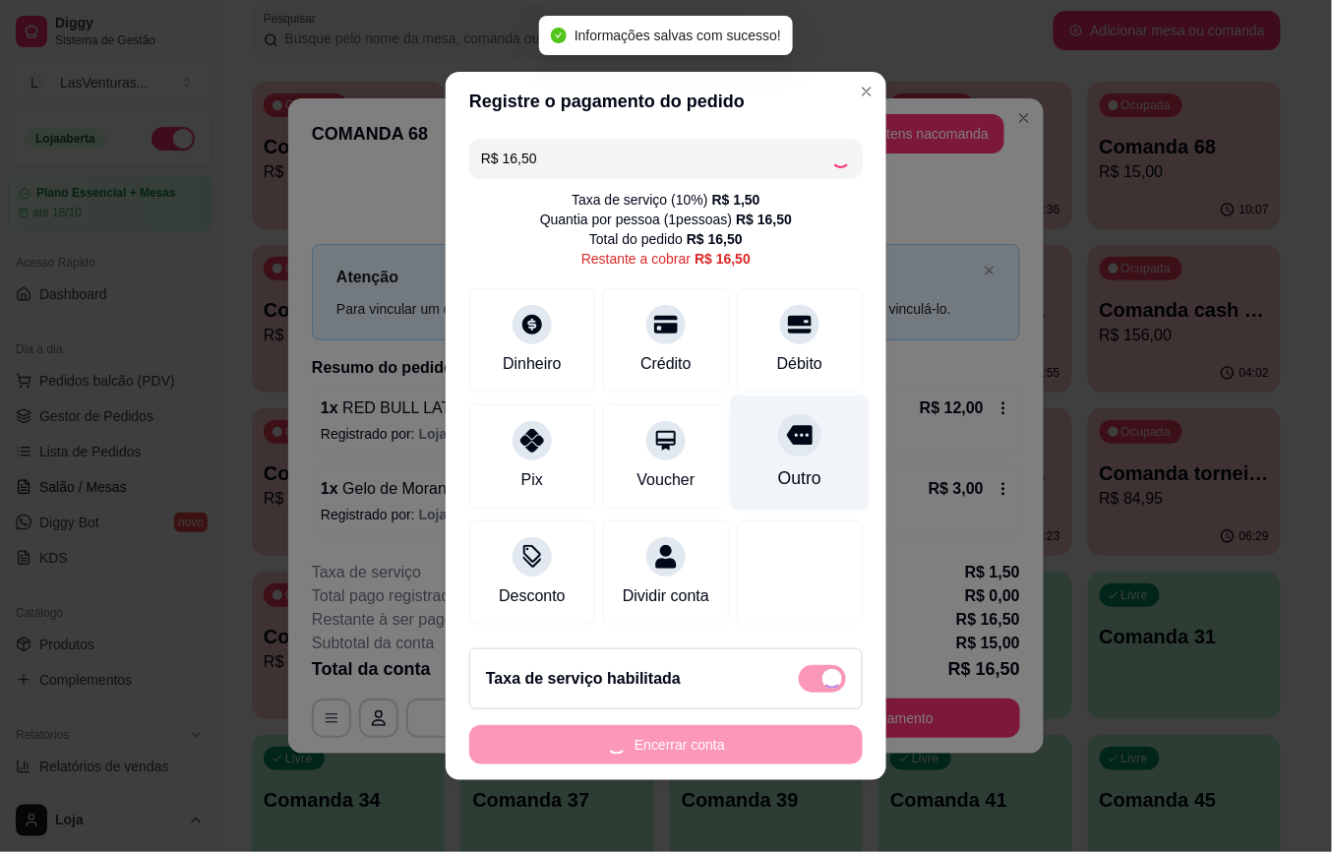
type input "R$ 0,00"
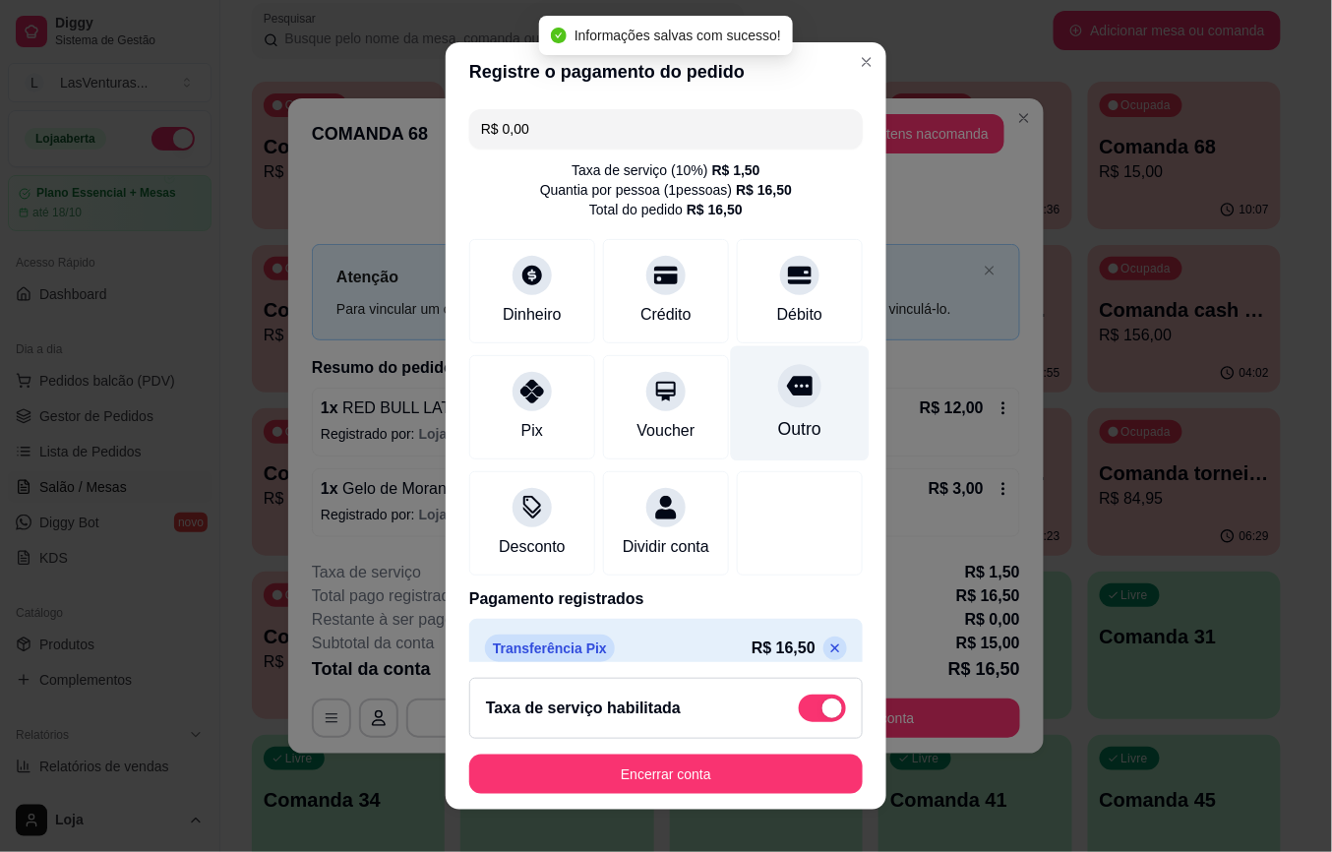
scroll to position [49, 0]
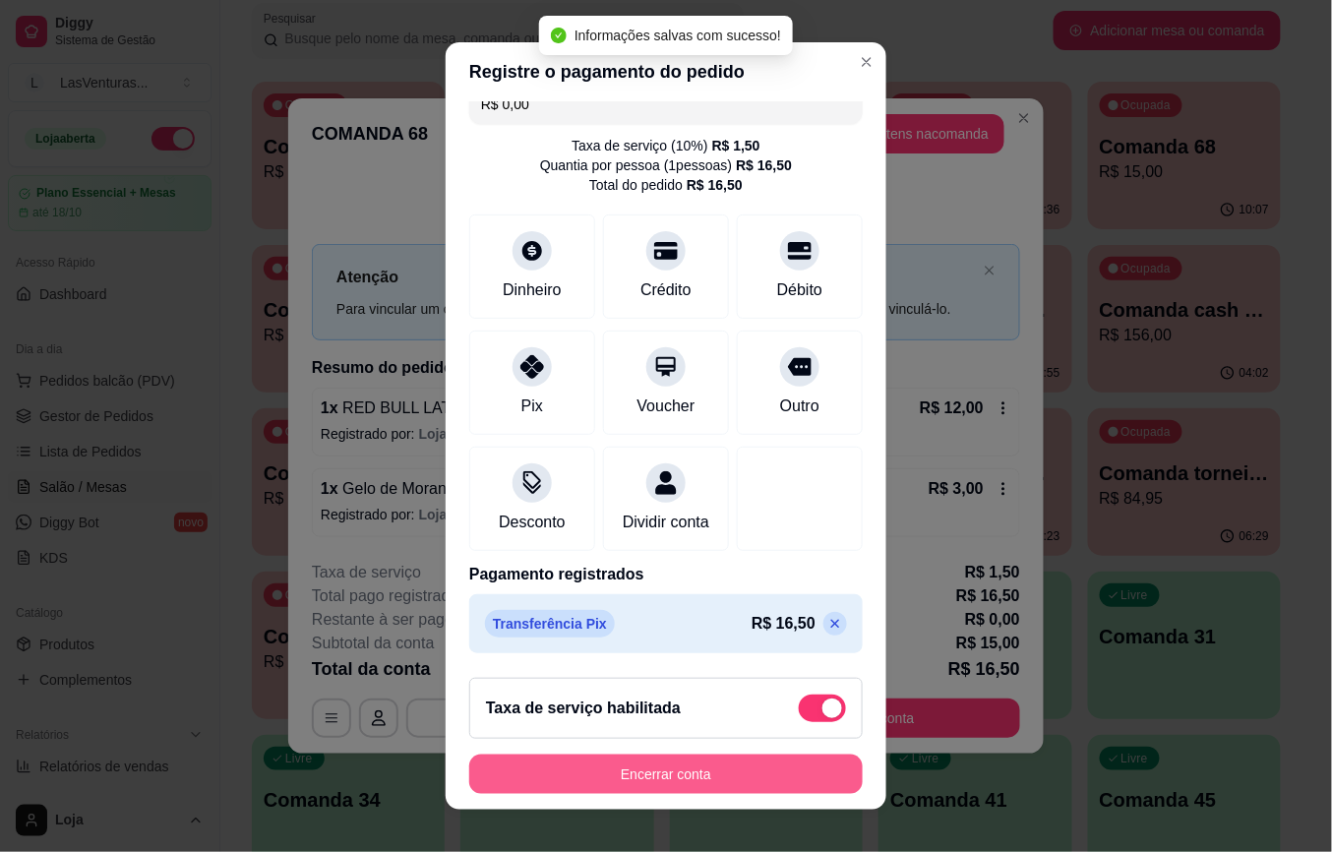
click at [665, 768] on button "Encerrar conta" at bounding box center [665, 773] width 393 height 39
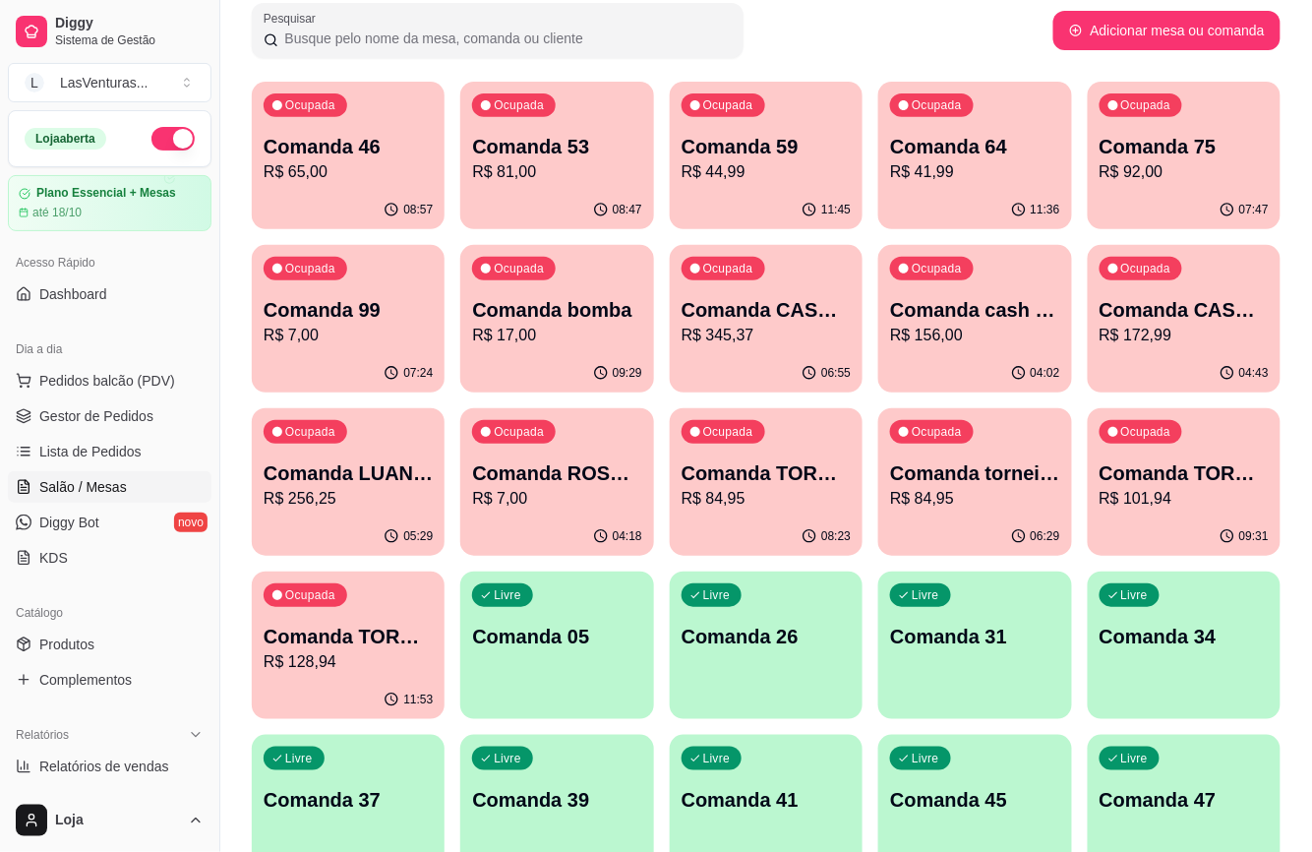
click at [543, 327] on p "R$ 17,00" at bounding box center [556, 336] width 169 height 24
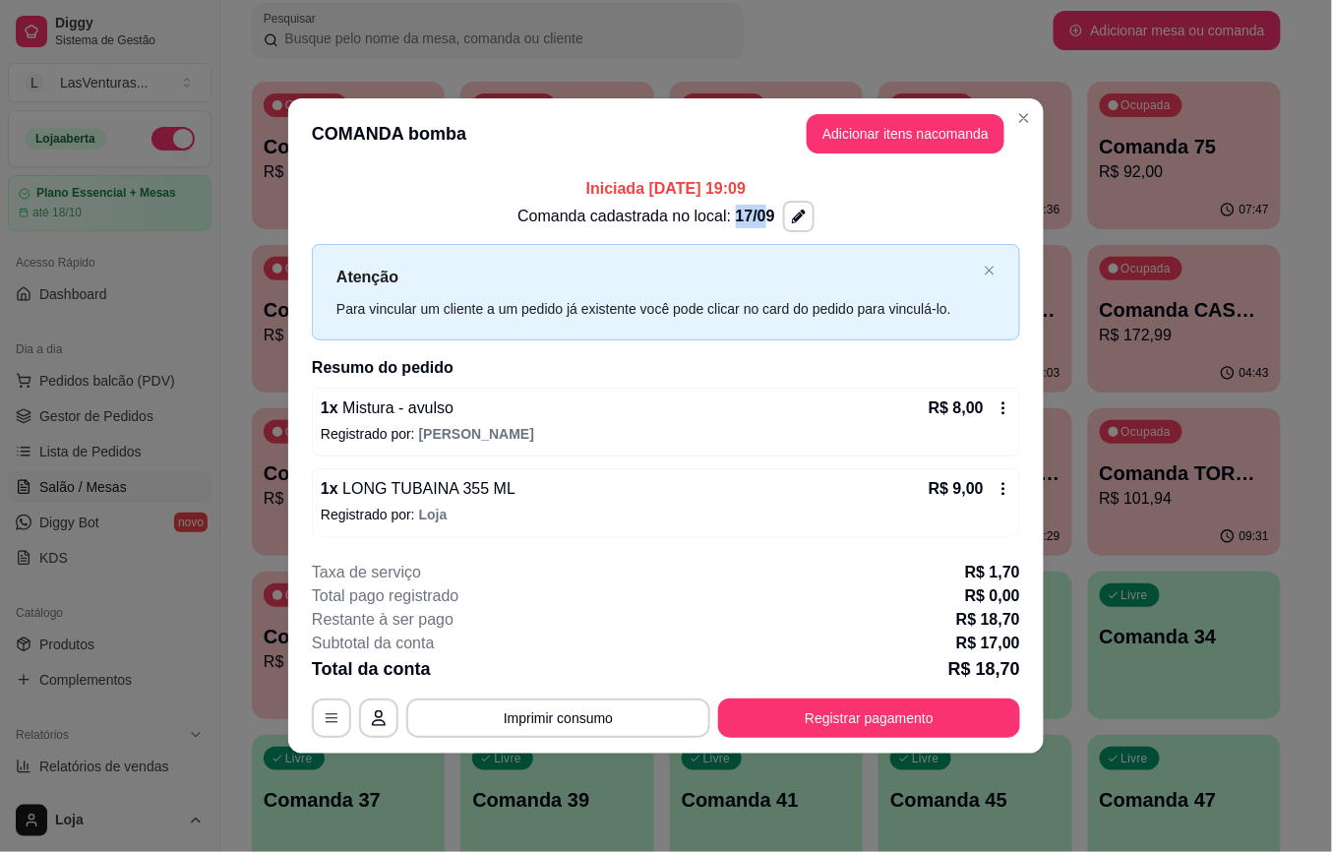
drag, startPoint x: 734, startPoint y: 222, endPoint x: 763, endPoint y: 226, distance: 29.8
click at [763, 226] on p "Comanda cadastrada no local: 17/09" at bounding box center [646, 217] width 258 height 24
click at [931, 191] on p "Iniciada [DATE] 19:09" at bounding box center [666, 189] width 708 height 24
drag, startPoint x: 744, startPoint y: 214, endPoint x: 761, endPoint y: 218, distance: 18.1
click at [761, 218] on span "17/09" at bounding box center [755, 216] width 39 height 17
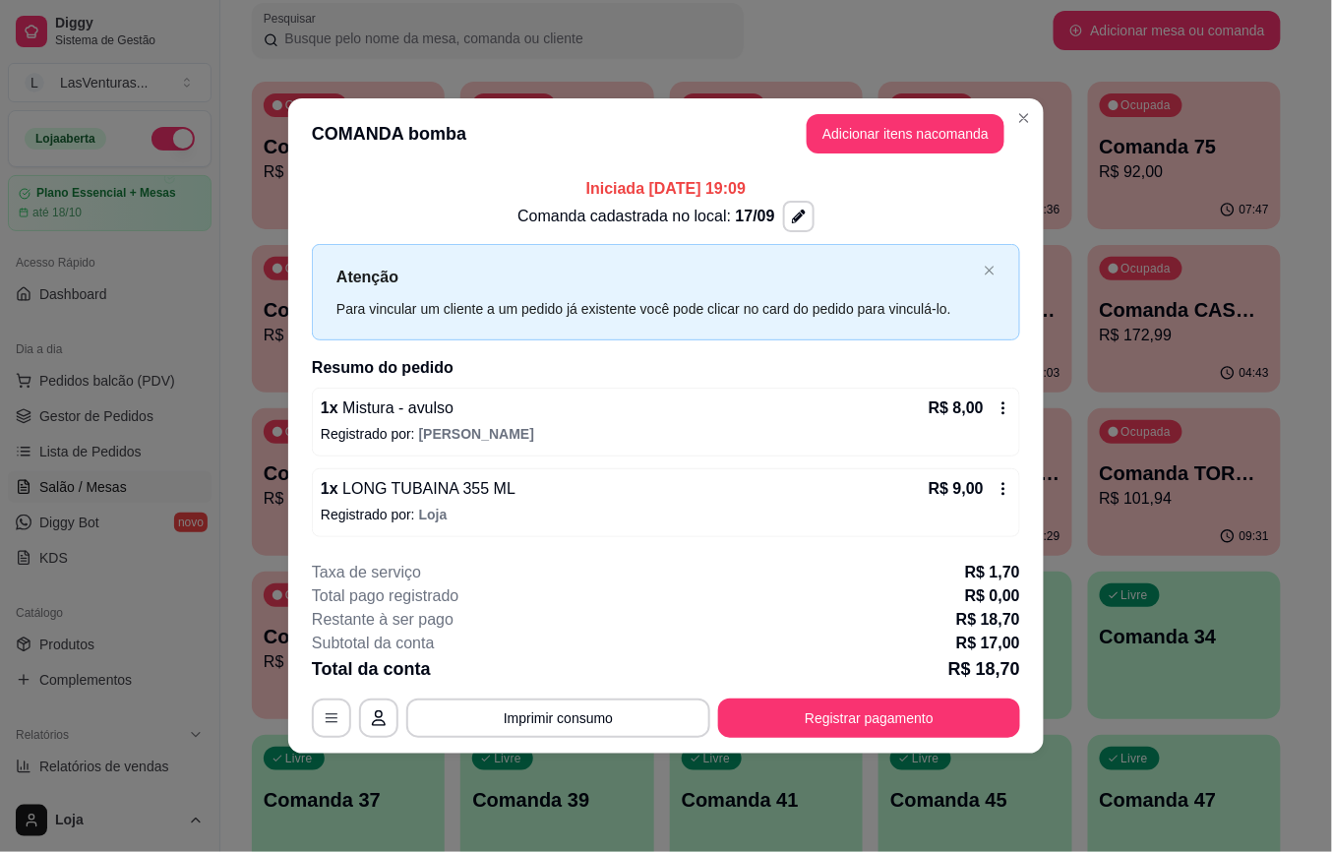
click at [834, 205] on div "Comanda cadastrada no local: 17/09" at bounding box center [666, 216] width 708 height 31
click at [874, 724] on button "Registrar pagamento" at bounding box center [869, 717] width 302 height 39
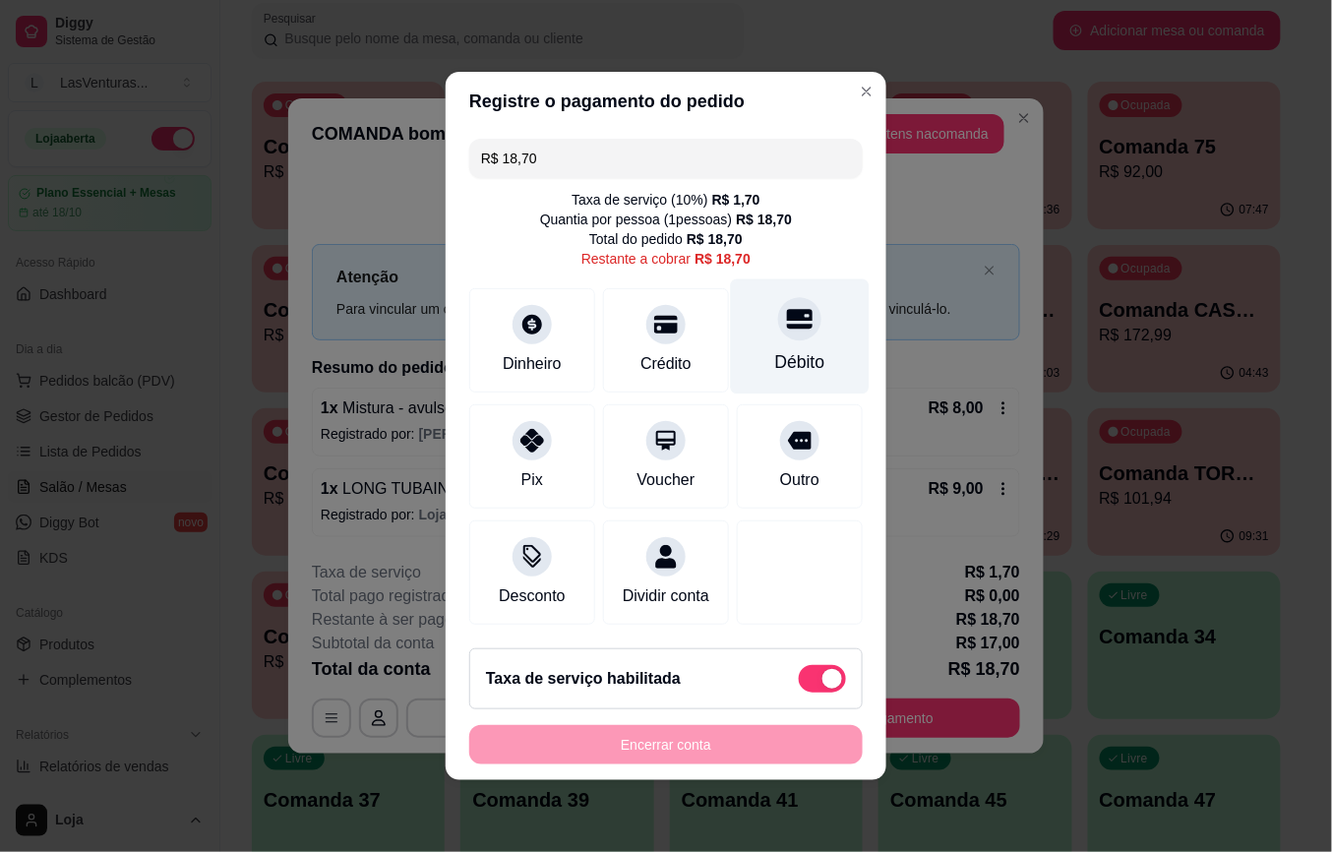
click at [784, 329] on div "Débito" at bounding box center [800, 336] width 139 height 115
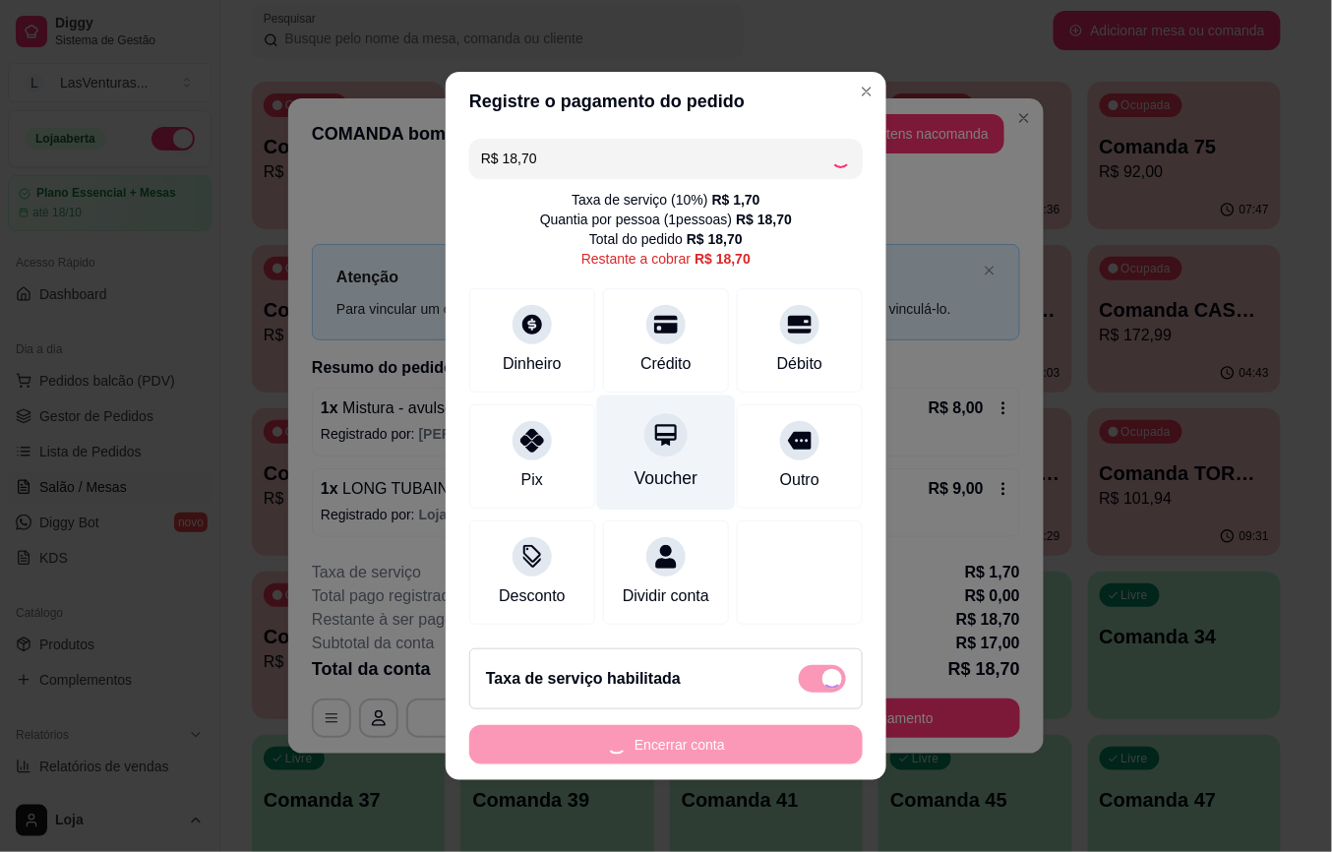
type input "R$ 0,00"
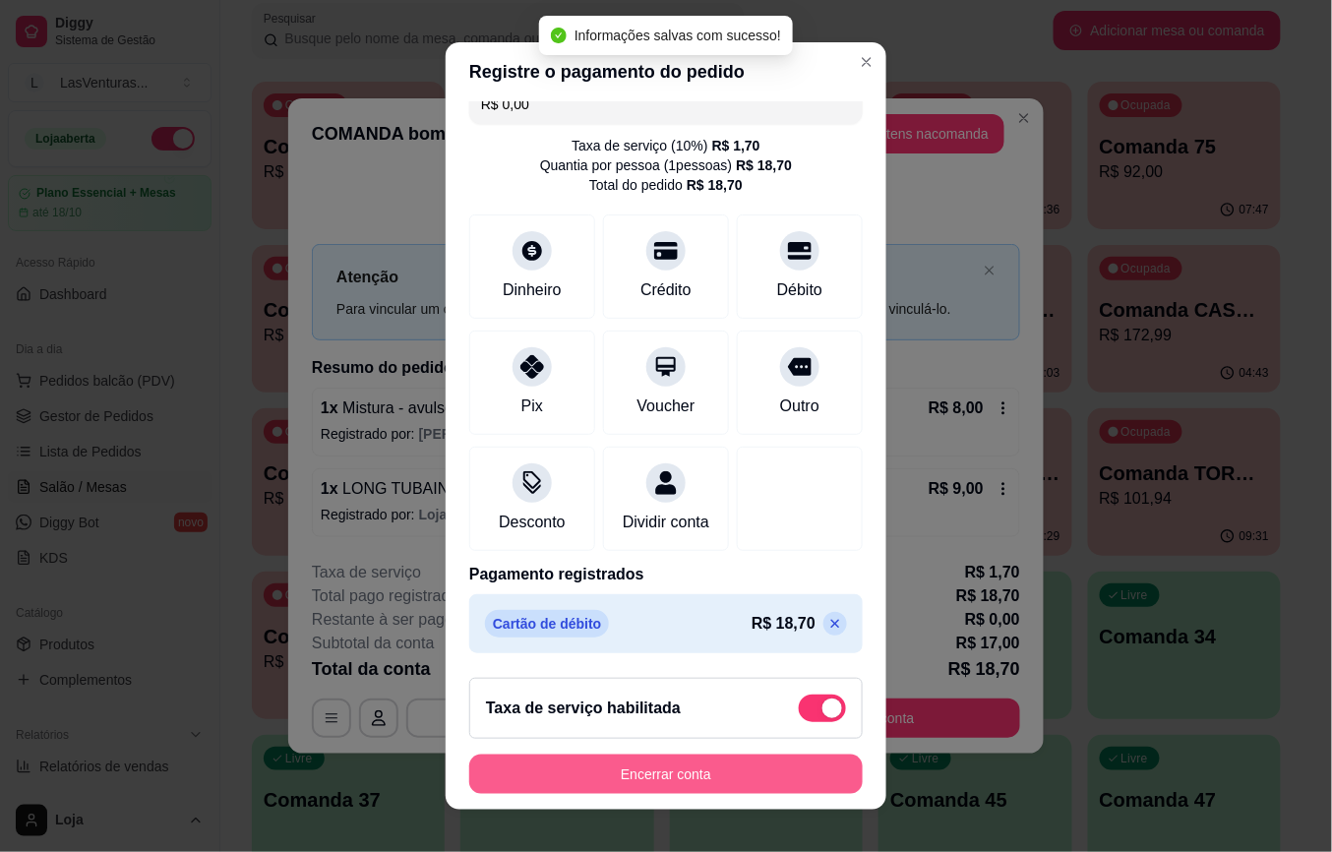
click at [630, 780] on button "Encerrar conta" at bounding box center [665, 773] width 393 height 39
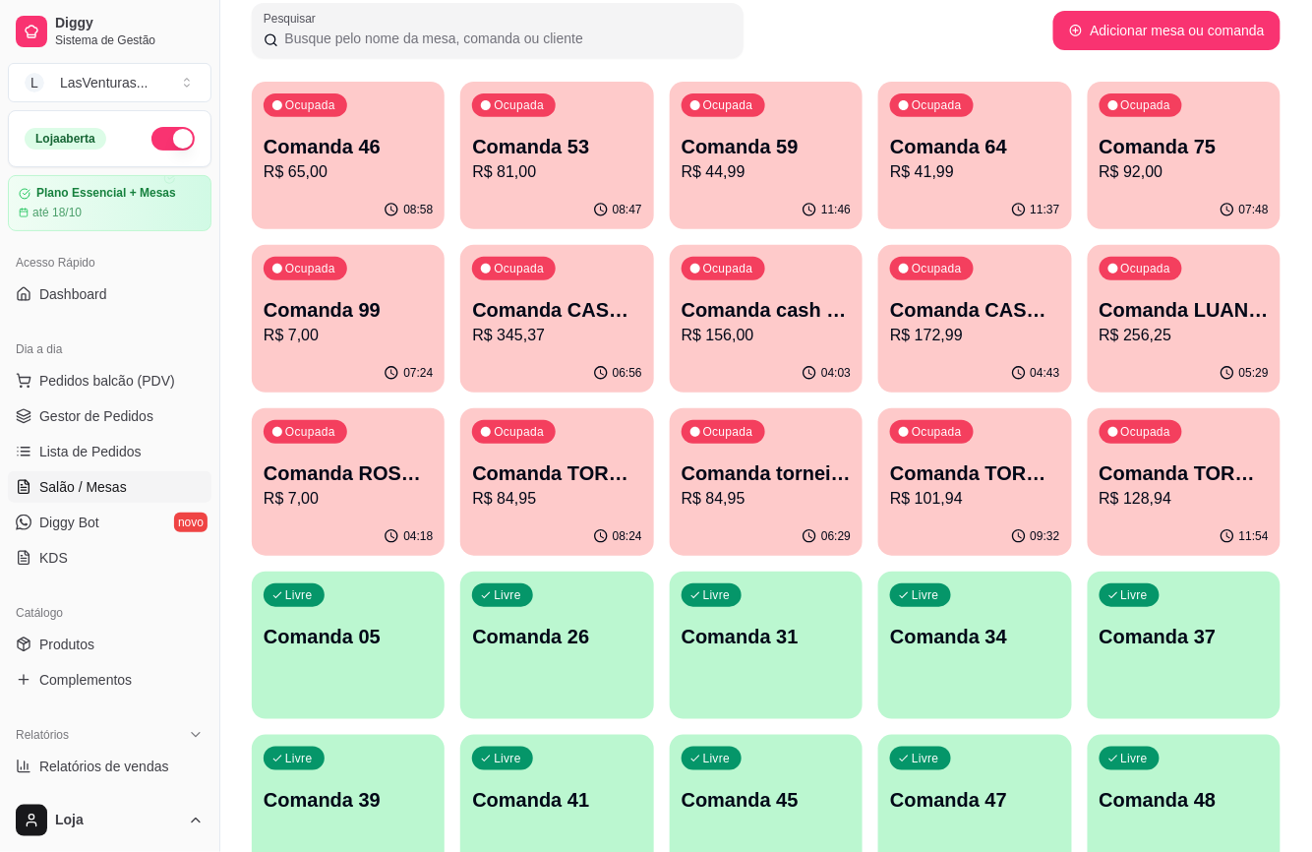
click at [366, 147] on p "Comanda 46" at bounding box center [348, 147] width 169 height 28
click at [359, 339] on p "R$ 7,00" at bounding box center [348, 336] width 169 height 24
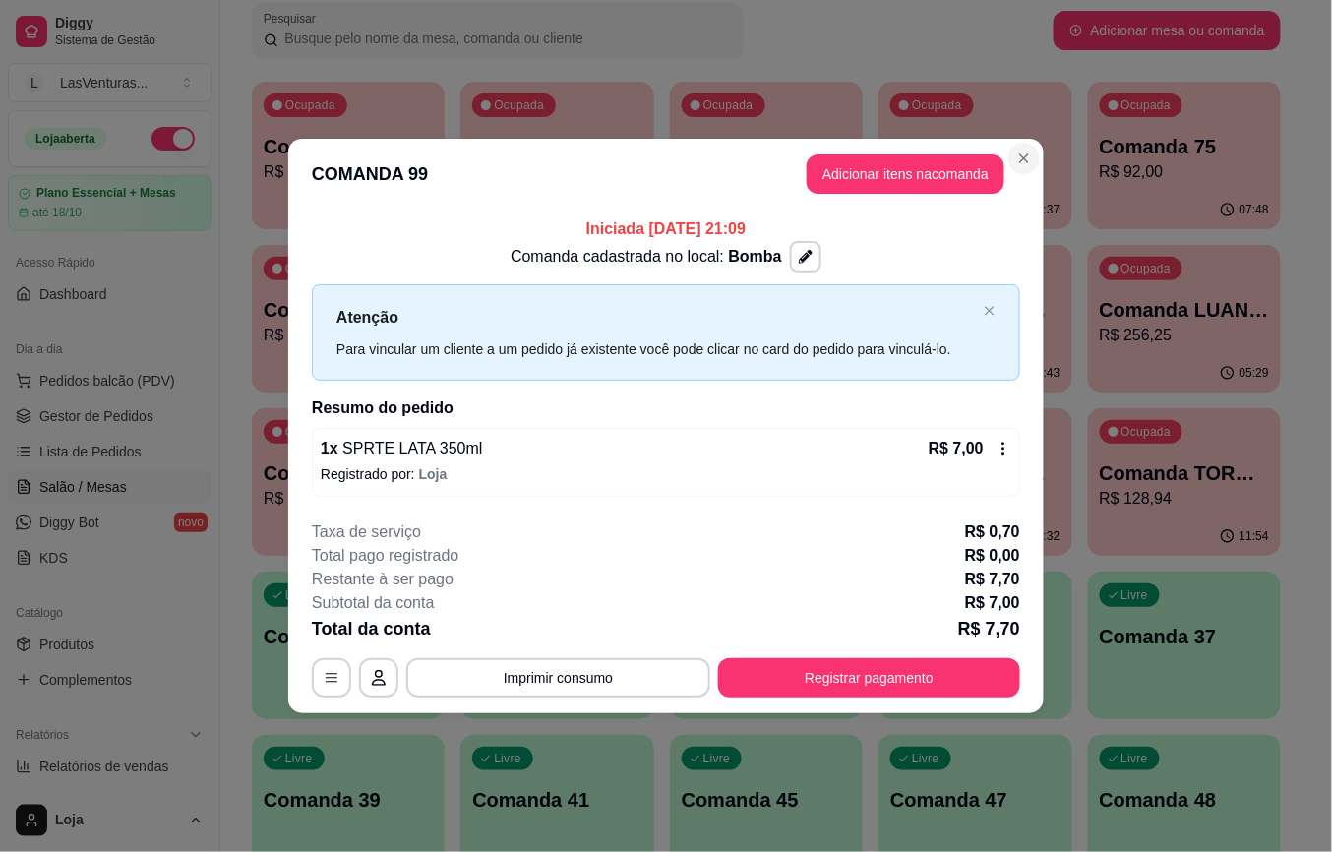
click at [1027, 153] on p "Comanda 64" at bounding box center [974, 147] width 169 height 28
